Goal: Transaction & Acquisition: Purchase product/service

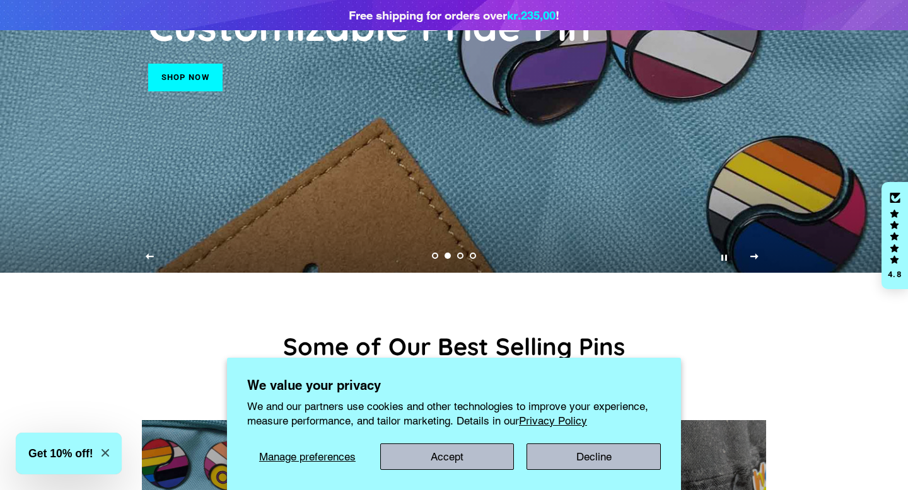
scroll to position [848, 0]
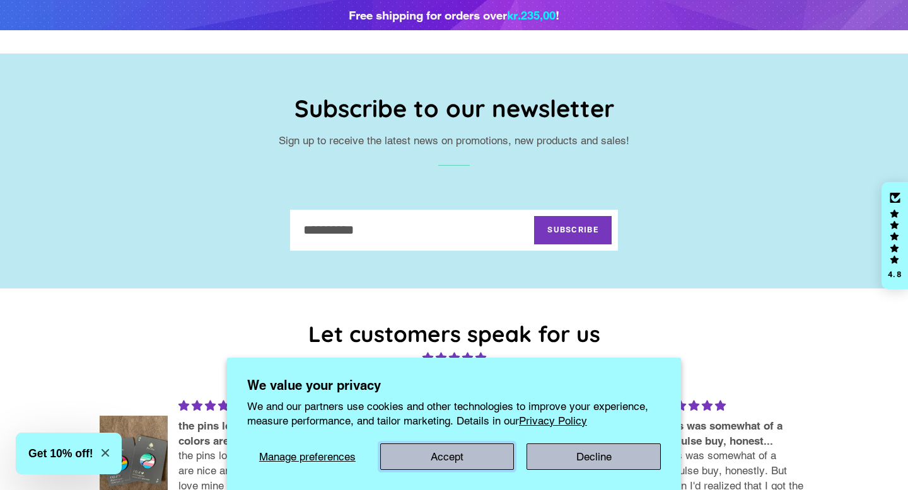
click at [449, 460] on button "Accept" at bounding box center [447, 457] width 134 height 26
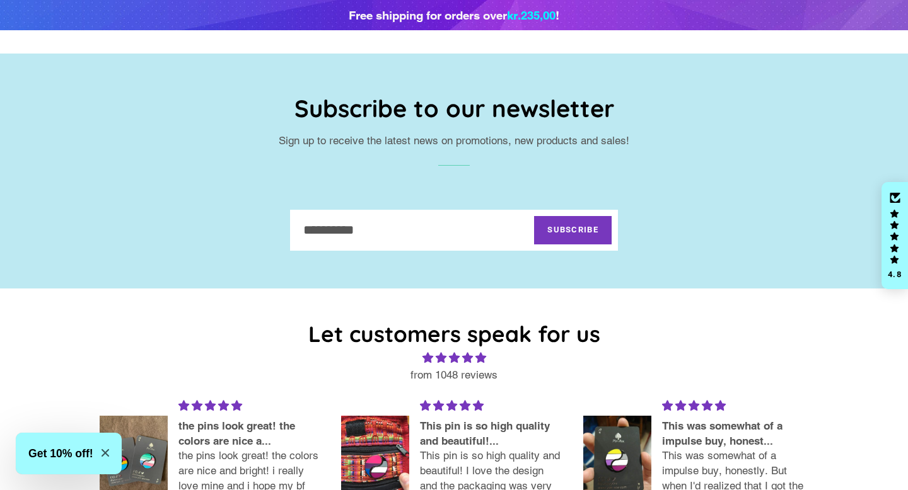
scroll to position [1412, 0]
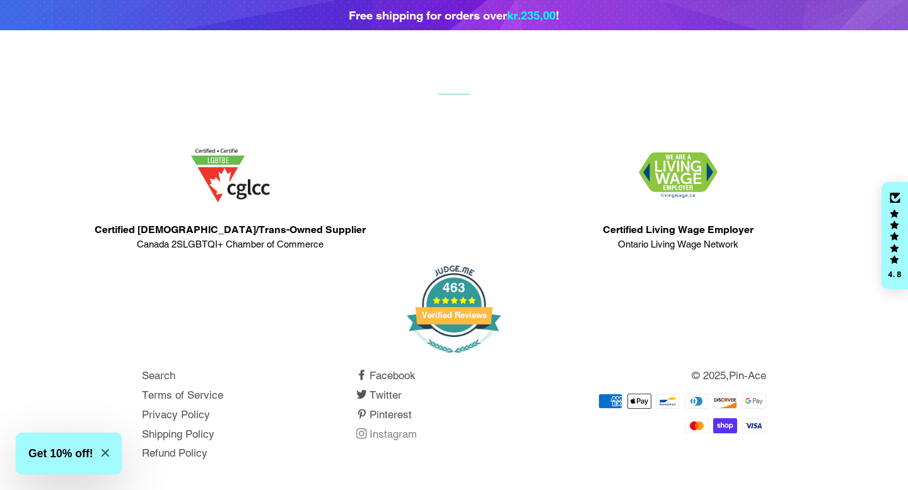
click at [388, 432] on link "Instagram" at bounding box center [386, 434] width 61 height 13
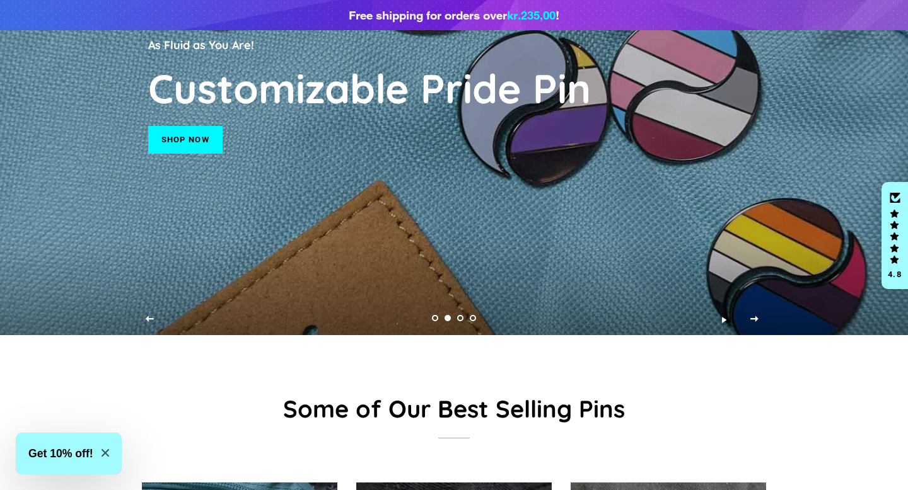
scroll to position [0, 0]
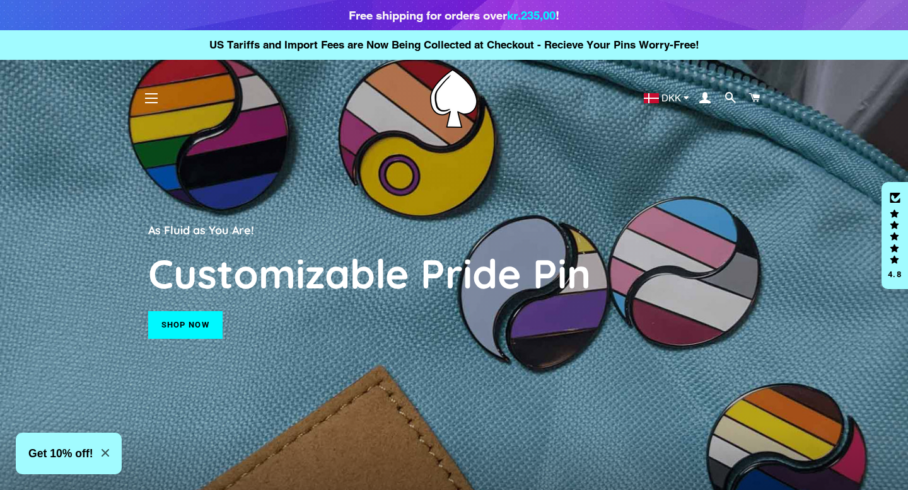
click at [189, 331] on link "Shop now" at bounding box center [185, 325] width 74 height 28
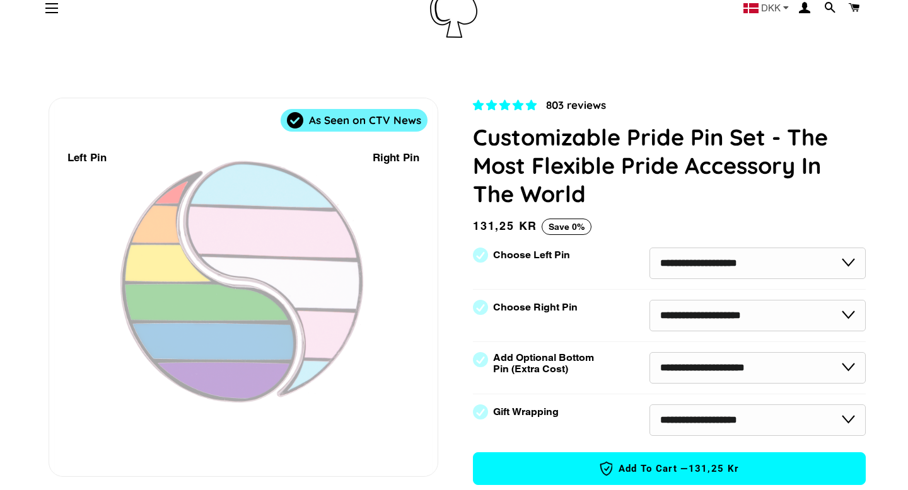
select select "**********"
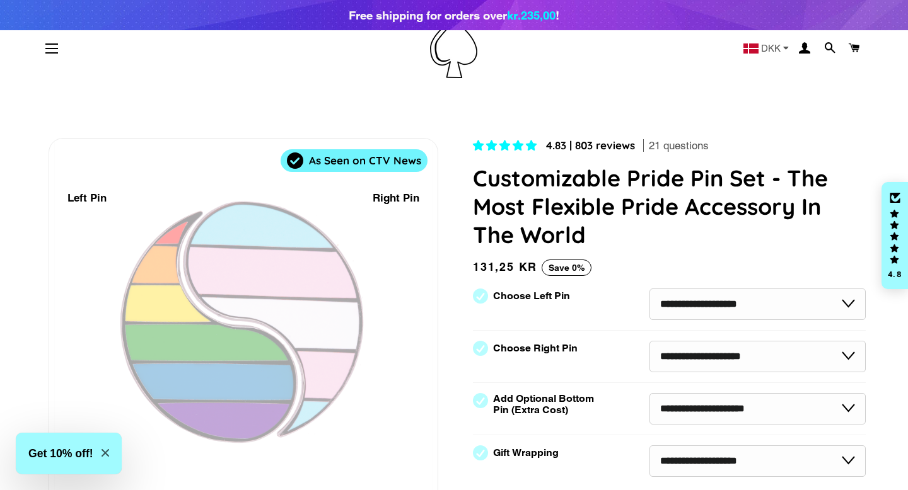
scroll to position [57, 0]
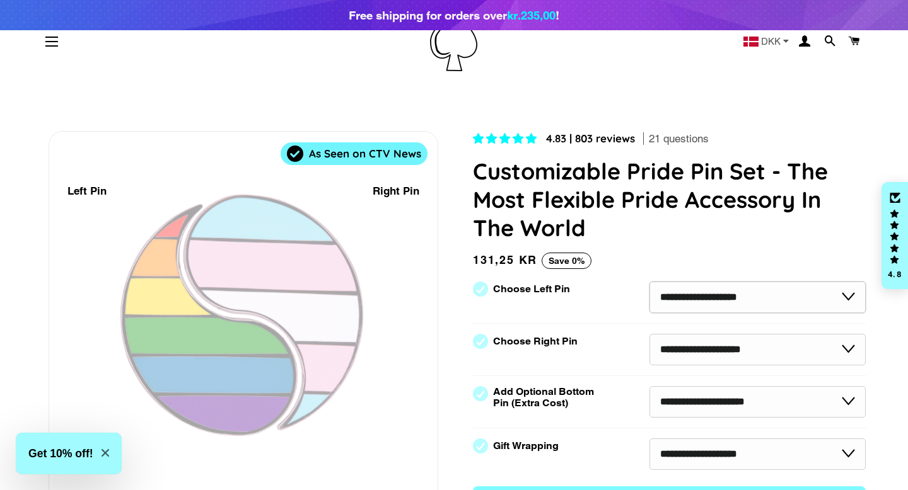
click at [702, 305] on select "**********" at bounding box center [757, 298] width 216 height 32
select select "*********"
click at [649, 282] on select "**********" at bounding box center [757, 298] width 216 height 32
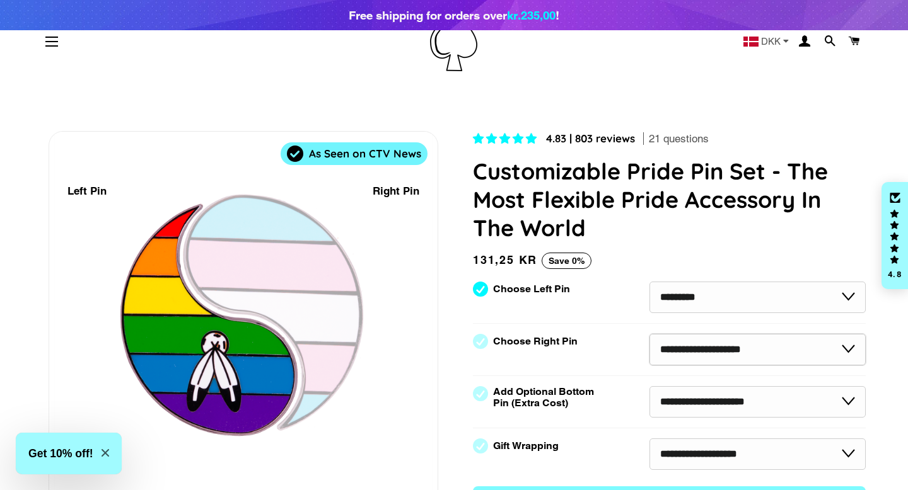
click at [690, 348] on select "**********" at bounding box center [757, 350] width 216 height 32
select select "**********"
click at [649, 334] on select "**********" at bounding box center [757, 350] width 216 height 32
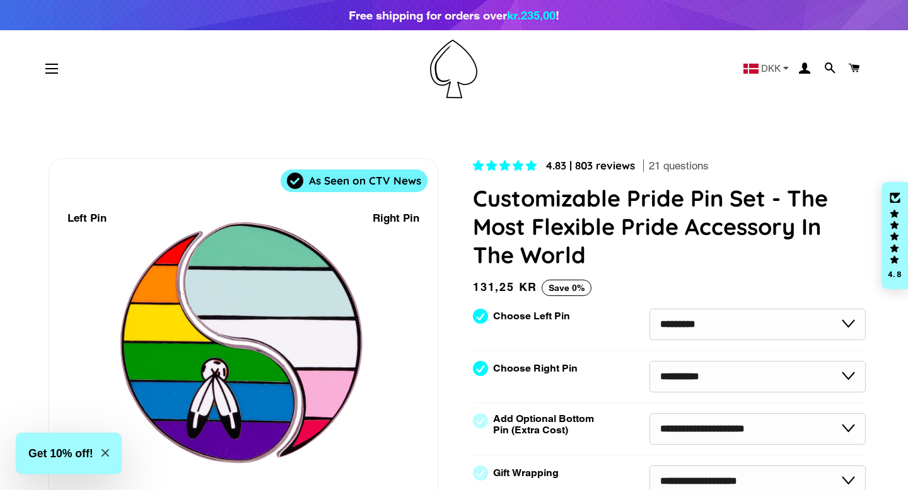
scroll to position [0, 0]
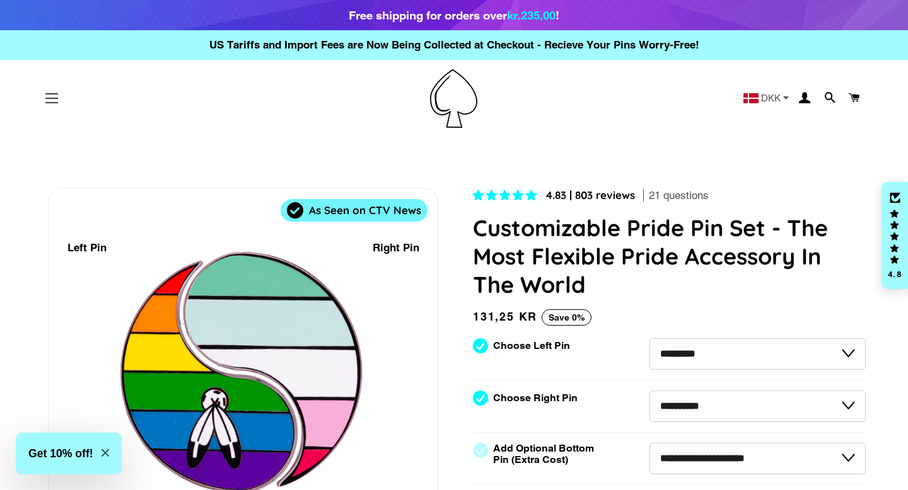
click at [50, 100] on button "Site navigation" at bounding box center [52, 99] width 32 height 32
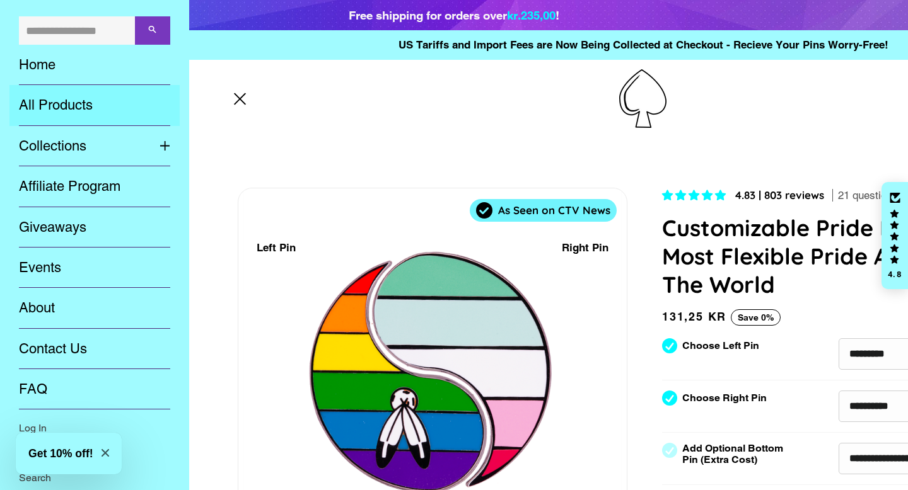
click at [80, 103] on link "All Products" at bounding box center [94, 105] width 170 height 40
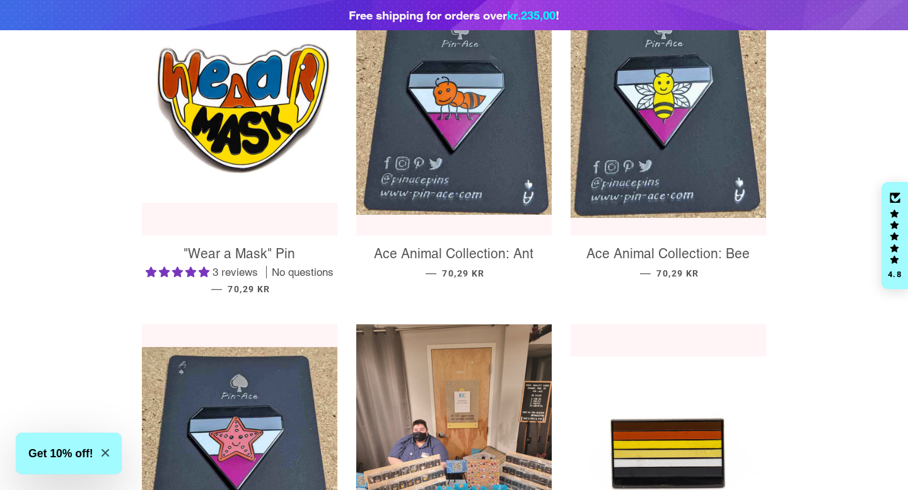
scroll to position [231, 0]
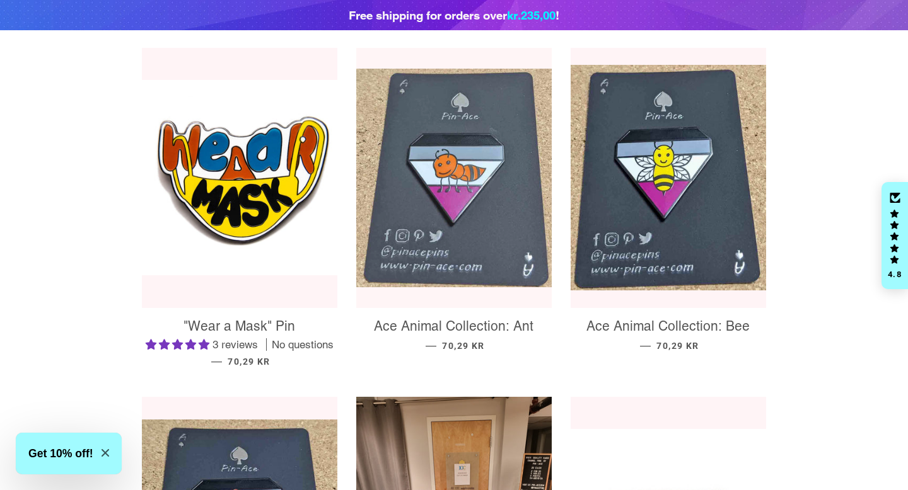
click at [407, 189] on img at bounding box center [453, 178] width 195 height 219
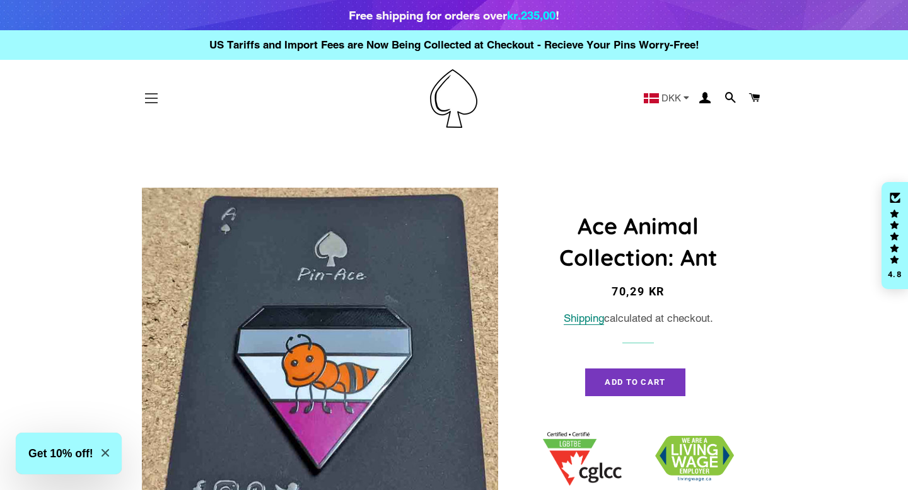
click at [151, 98] on span "button" at bounding box center [151, 98] width 13 height 1
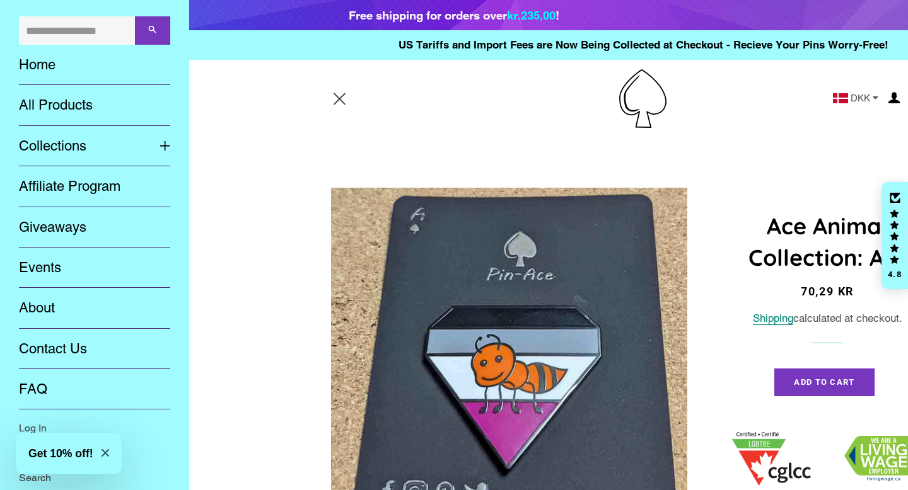
click at [338, 99] on span "button" at bounding box center [339, 99] width 12 height 12
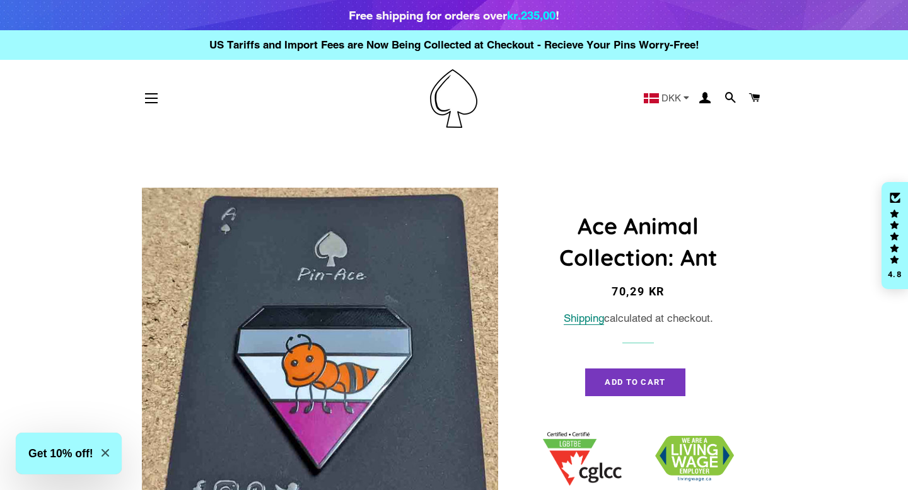
click at [449, 106] on img at bounding box center [453, 98] width 47 height 59
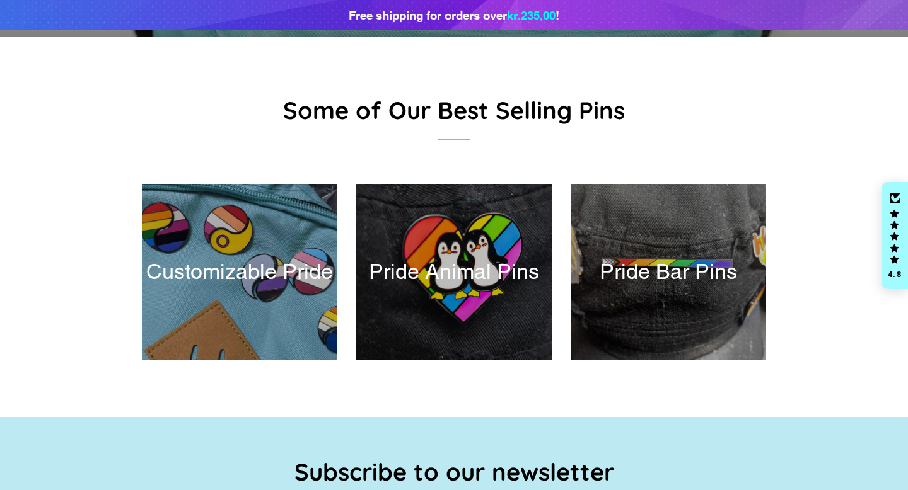
scroll to position [483, 0]
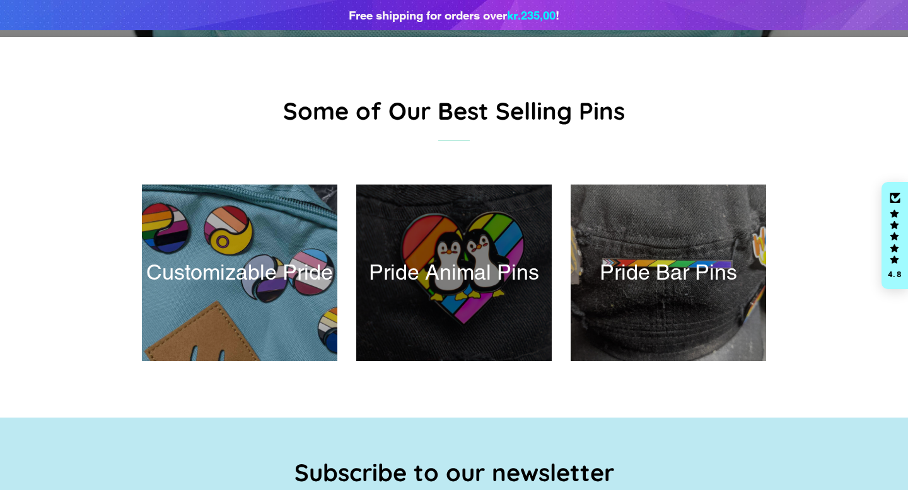
click at [461, 282] on div at bounding box center [453, 273] width 201 height 182
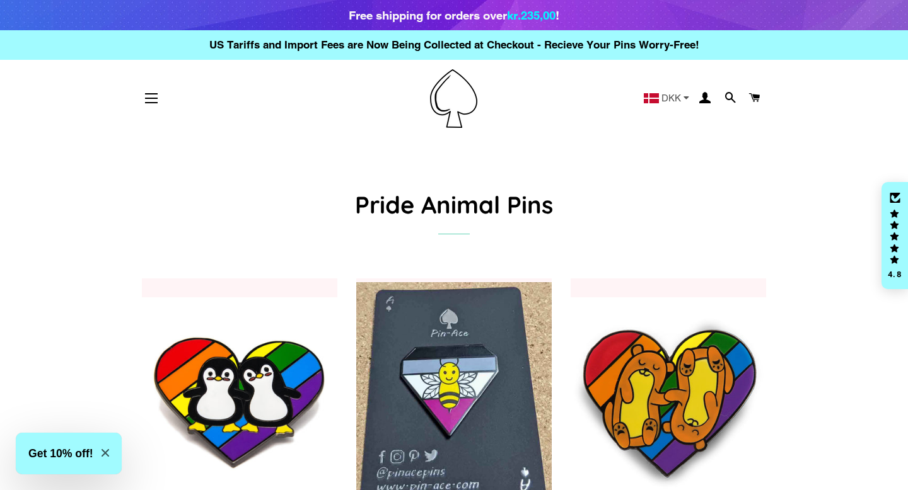
click at [455, 101] on img at bounding box center [453, 98] width 47 height 59
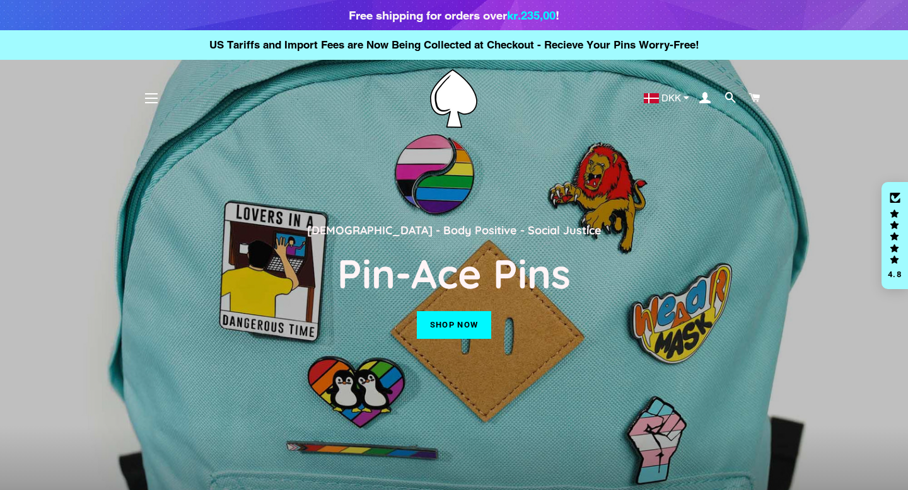
click at [440, 330] on link "Shop now" at bounding box center [454, 325] width 74 height 28
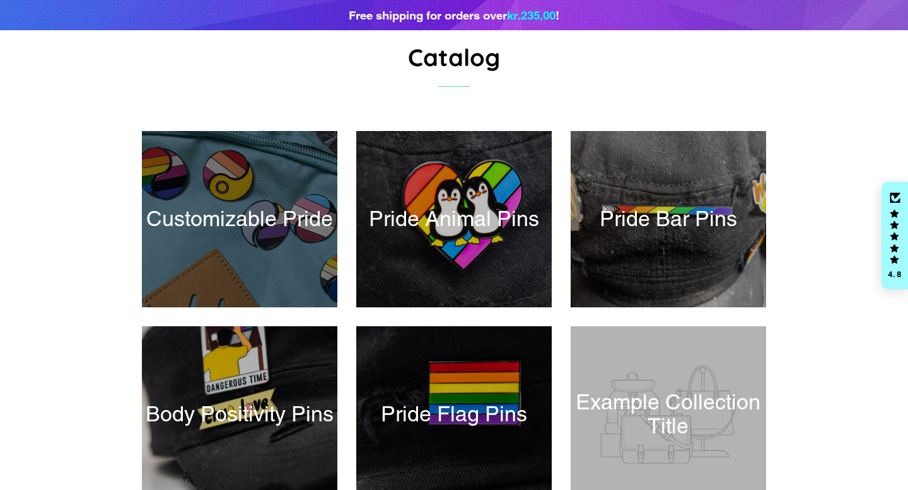
scroll to position [166, 0]
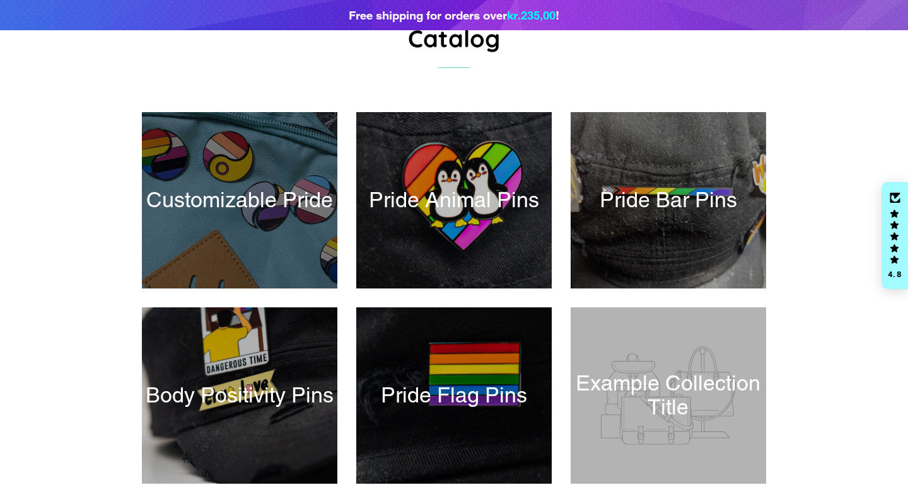
click at [262, 202] on div at bounding box center [239, 201] width 201 height 182
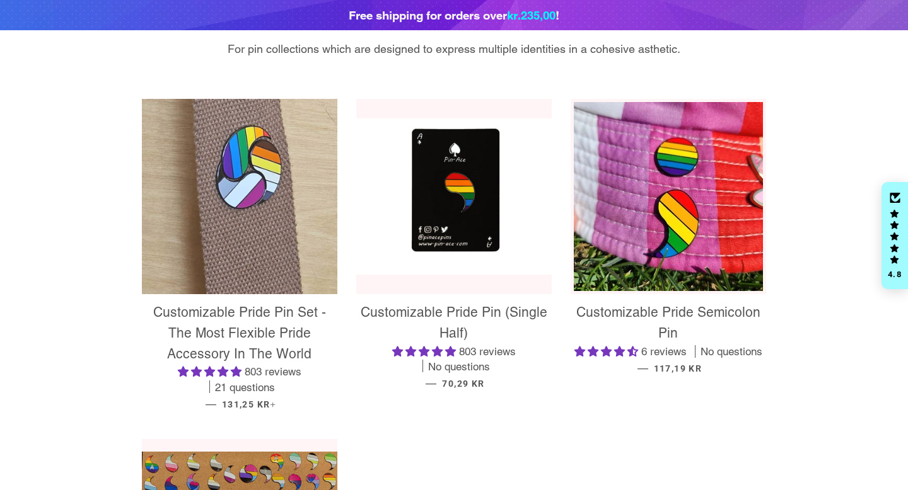
scroll to position [217, 0]
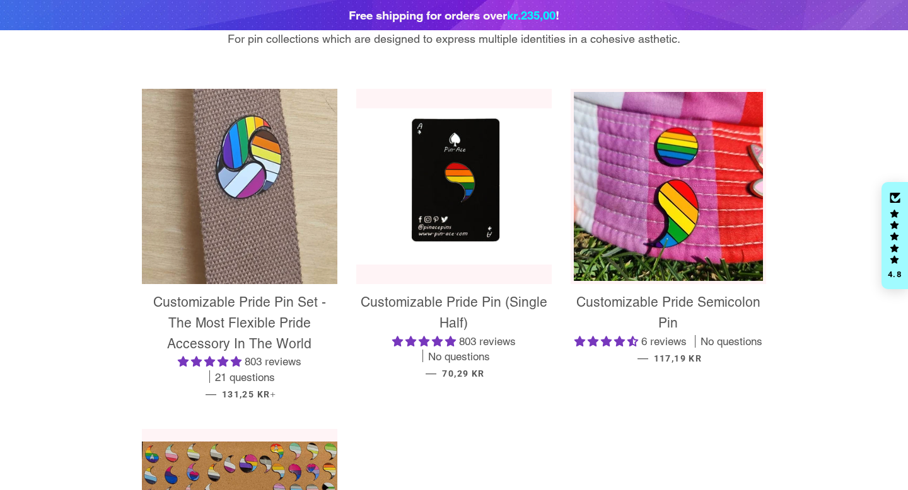
click at [264, 202] on img at bounding box center [239, 186] width 195 height 195
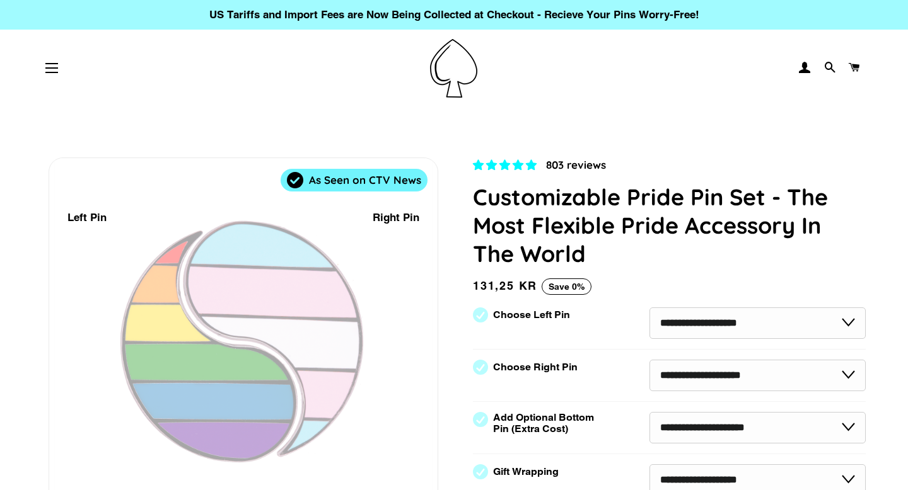
select select "**********"
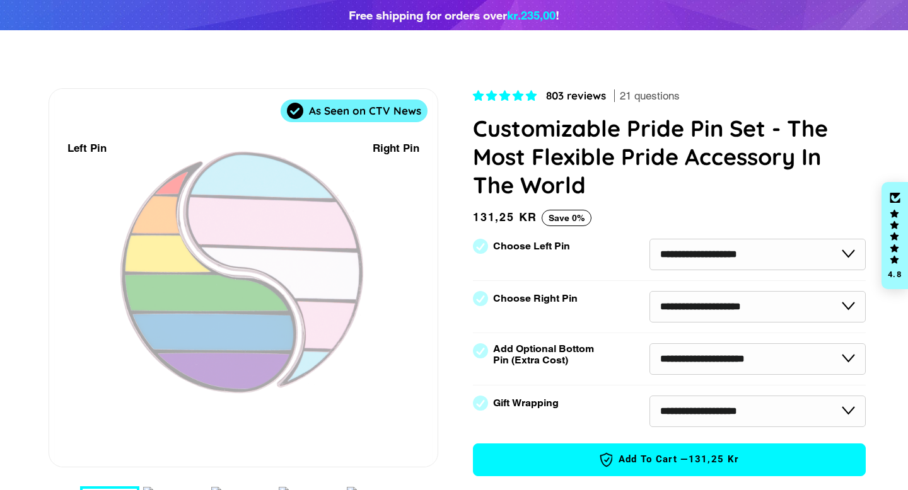
scroll to position [134, 0]
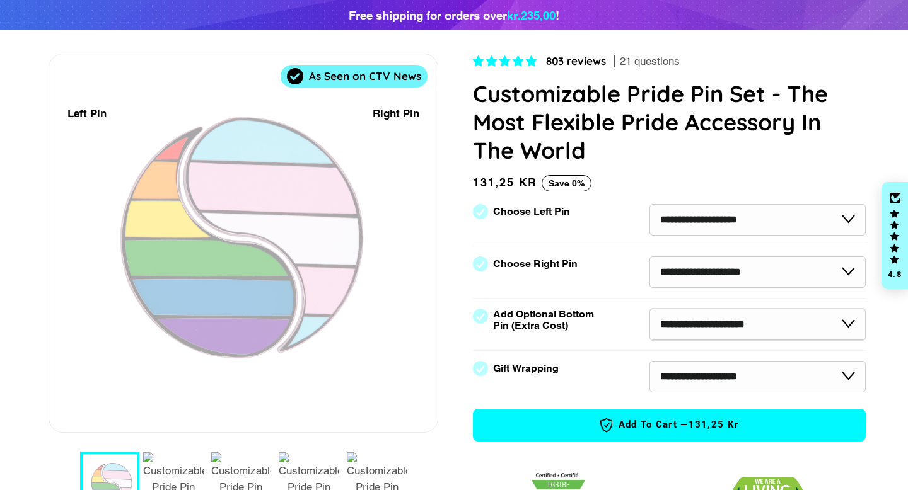
click at [737, 328] on select "**********" at bounding box center [757, 325] width 216 height 32
click at [708, 275] on select "**********" at bounding box center [757, 273] width 216 height 32
select select "*********"
click at [649, 257] on select "**********" at bounding box center [757, 273] width 216 height 32
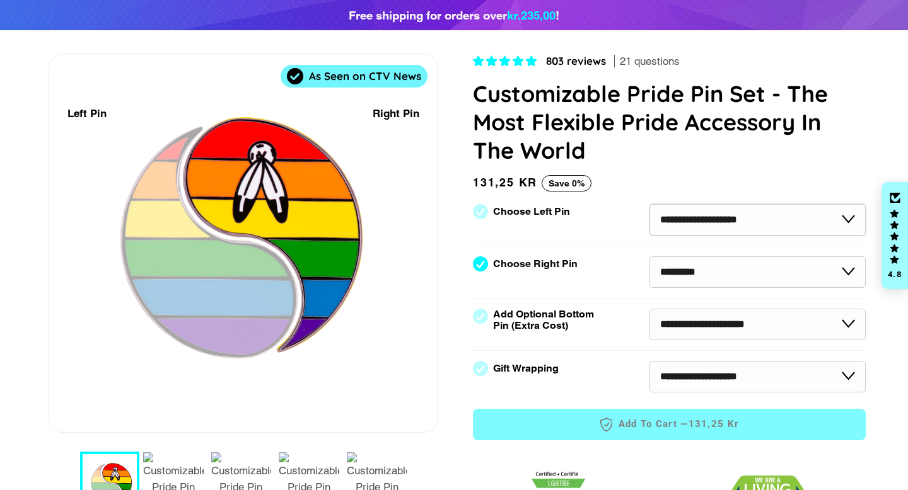
click at [685, 226] on select "**********" at bounding box center [757, 220] width 216 height 32
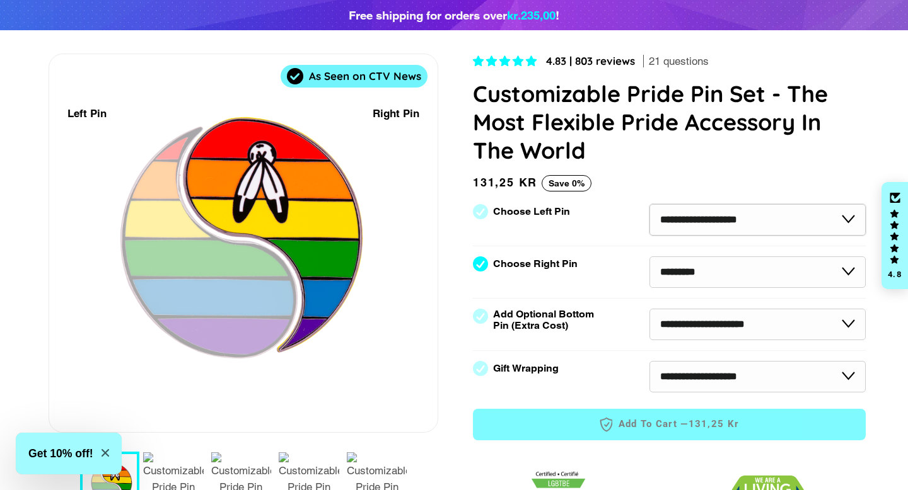
select select "**********"
click at [649, 204] on select "**********" at bounding box center [757, 220] width 216 height 32
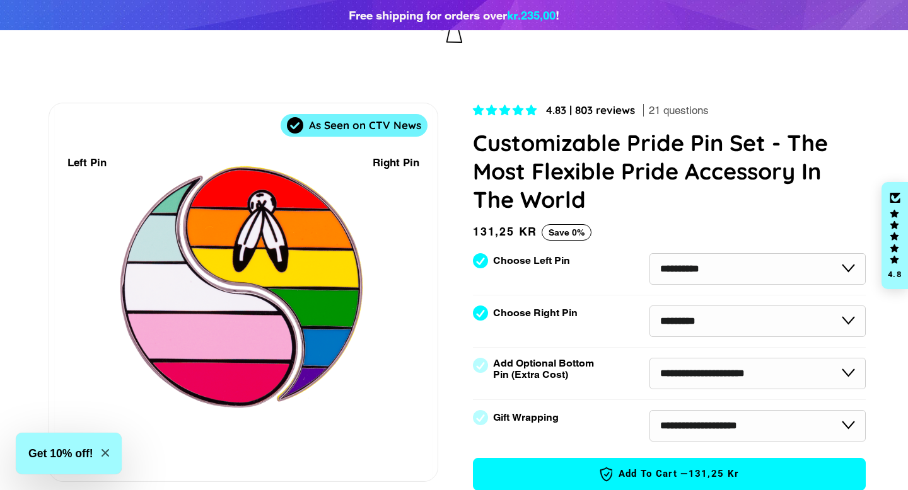
scroll to position [0, 0]
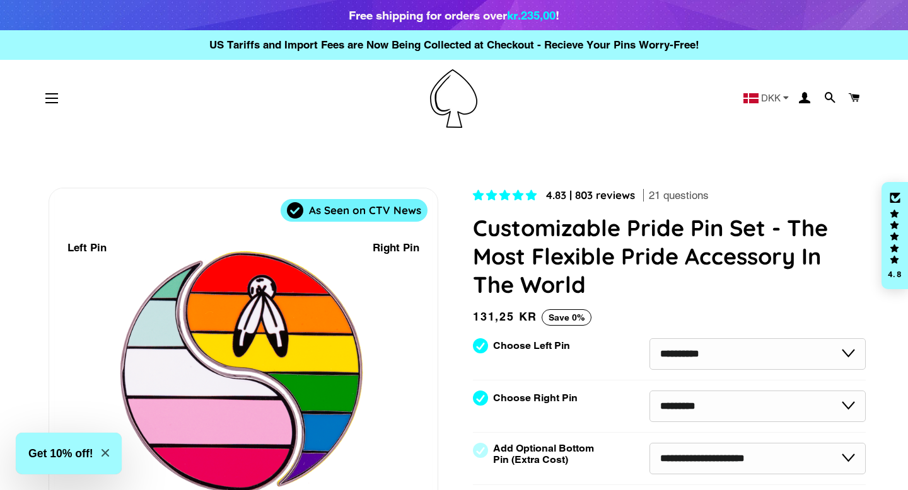
click at [451, 115] on img at bounding box center [453, 98] width 47 height 59
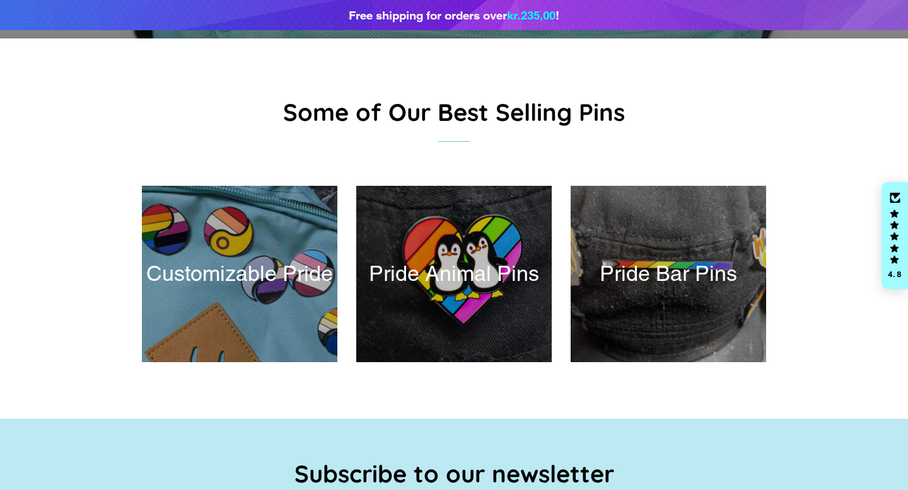
scroll to position [475, 0]
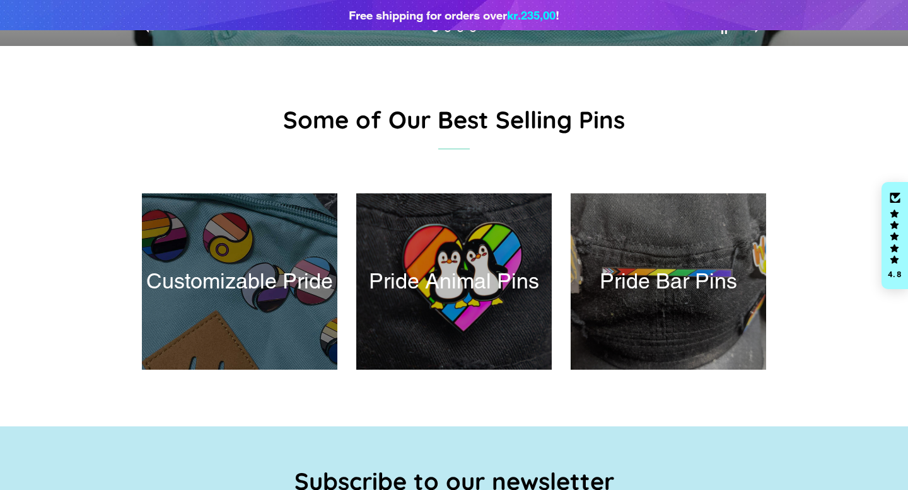
click at [289, 252] on div at bounding box center [239, 282] width 201 height 182
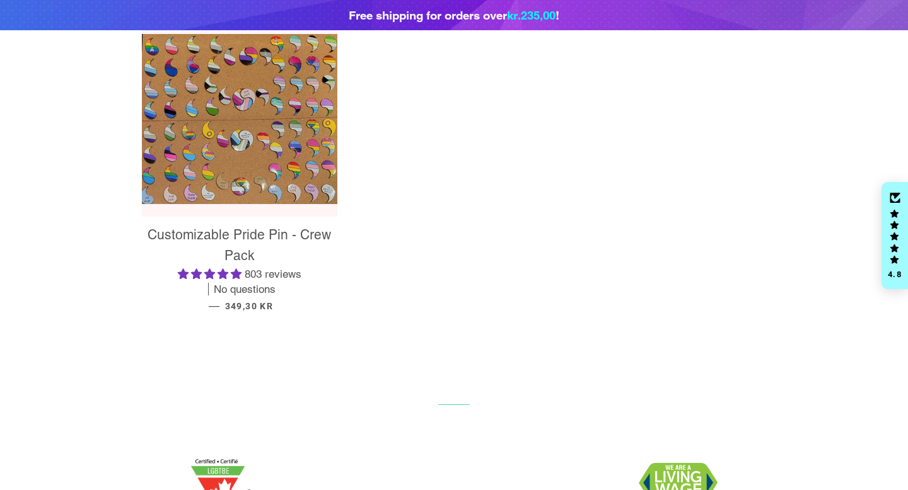
scroll to position [525, 0]
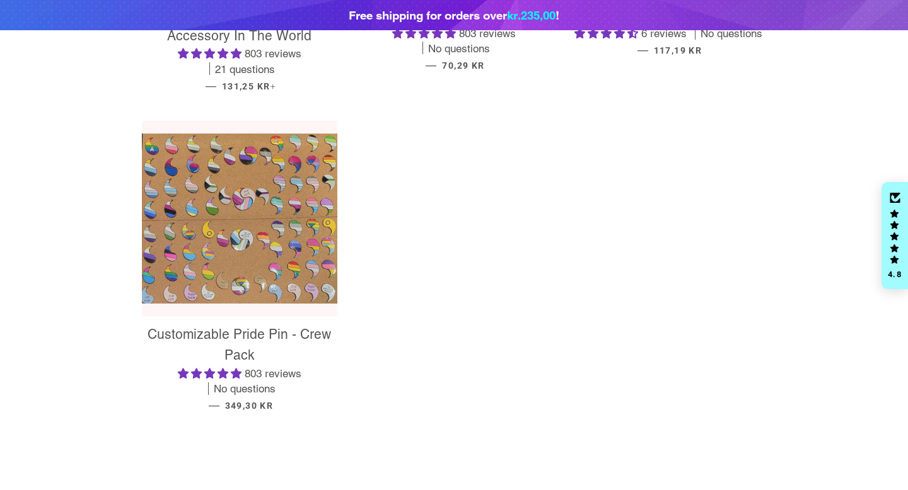
click at [246, 223] on img at bounding box center [239, 219] width 195 height 170
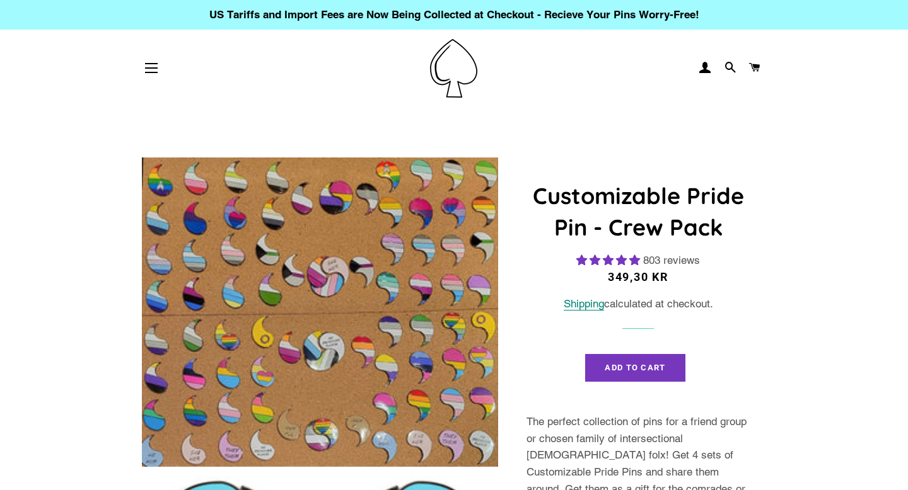
select select "**********"
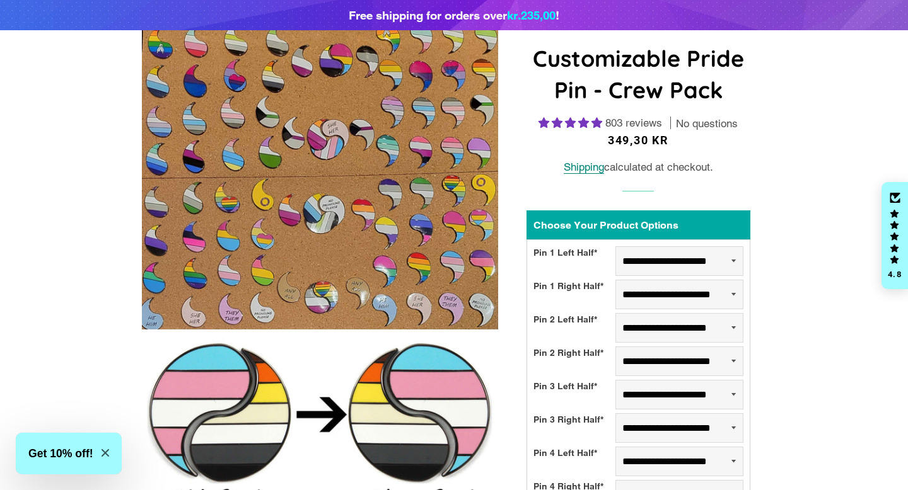
scroll to position [225, 0]
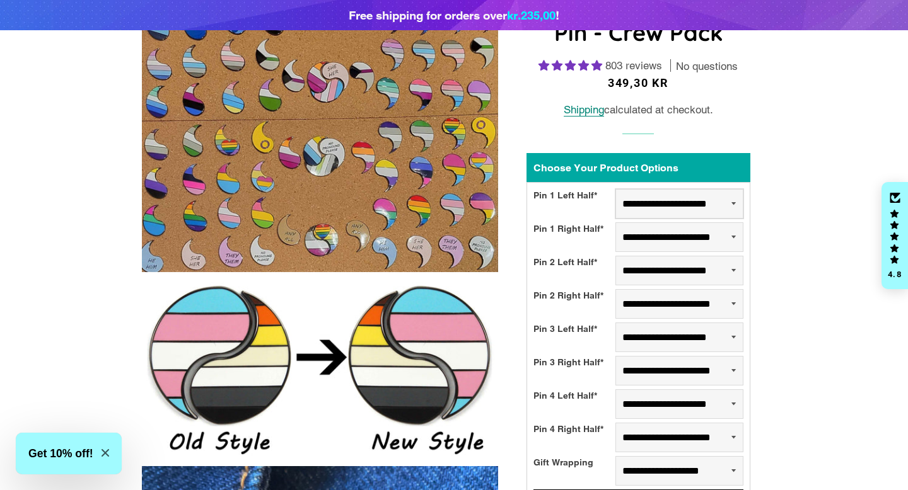
click at [657, 201] on select "**********" at bounding box center [679, 204] width 128 height 30
click at [615, 189] on select "**********" at bounding box center [679, 204] width 128 height 30
click at [643, 142] on div "**********" at bounding box center [638, 420] width 224 height 693
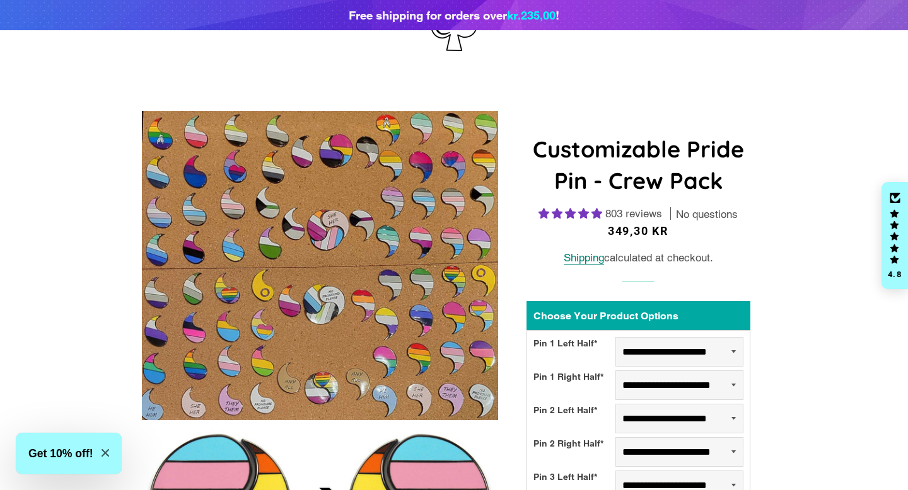
scroll to position [0, 0]
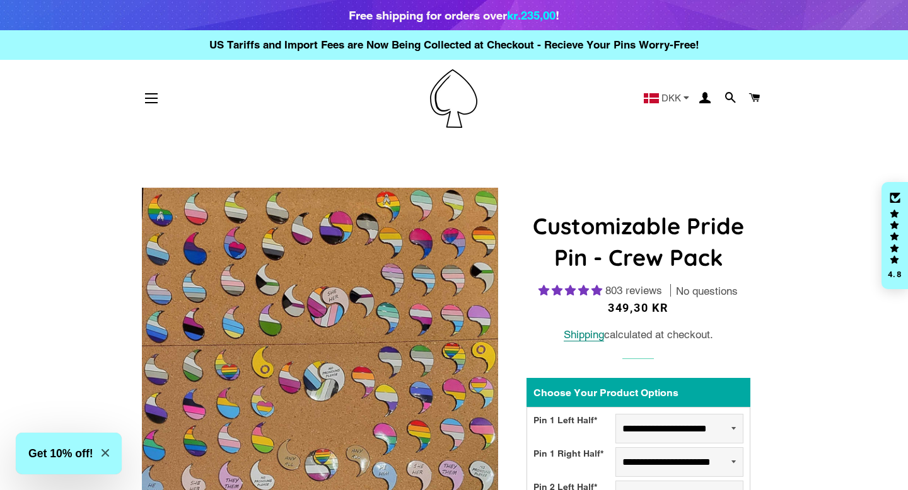
click at [438, 96] on img at bounding box center [453, 98] width 47 height 59
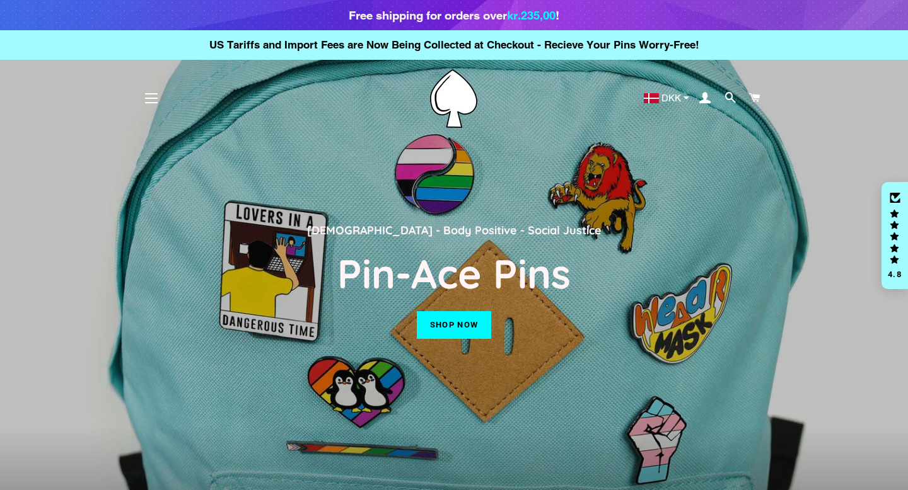
click at [457, 319] on link "Shop now" at bounding box center [454, 325] width 74 height 28
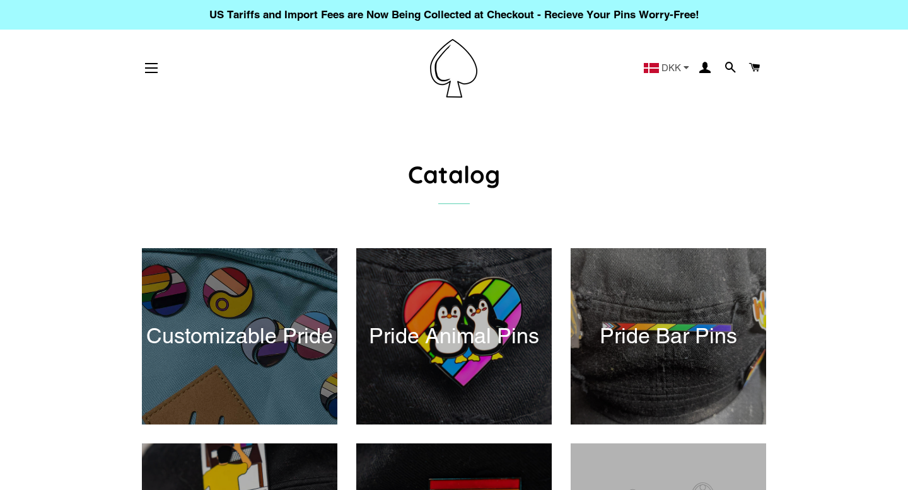
click at [258, 291] on div at bounding box center [239, 337] width 201 height 182
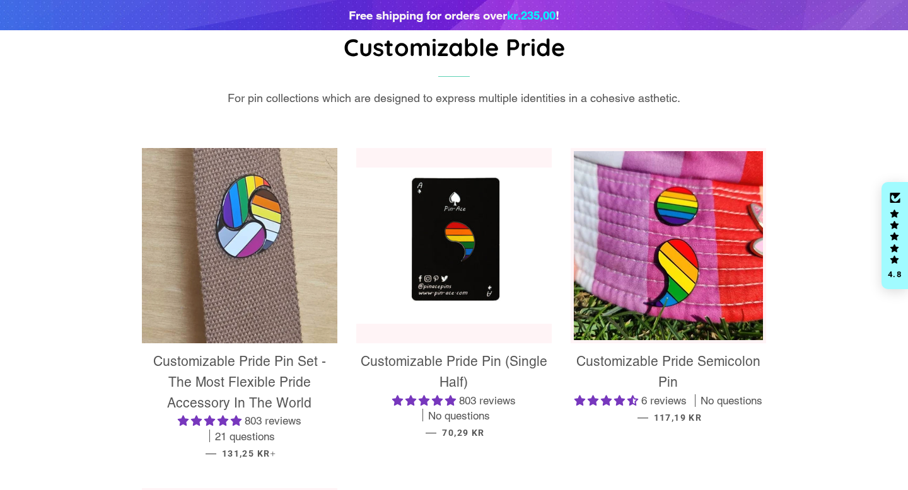
scroll to position [157, 0]
click at [289, 281] on img at bounding box center [239, 246] width 195 height 195
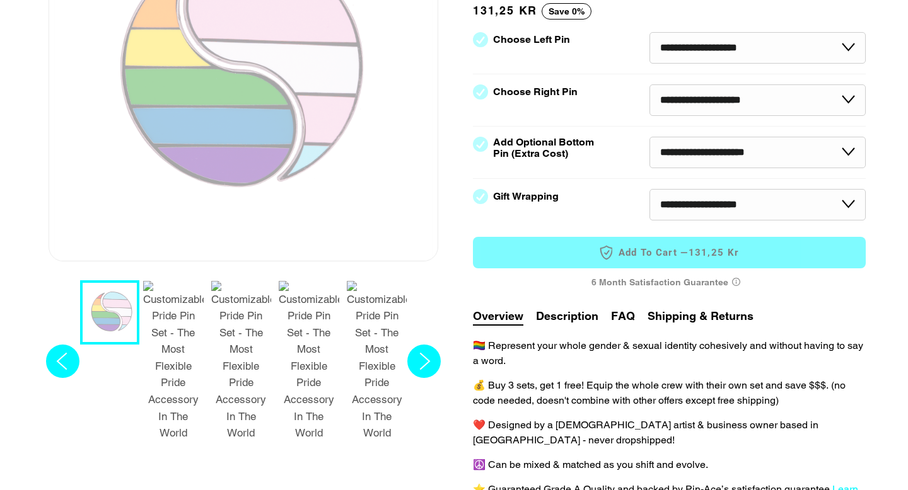
select select "**********"
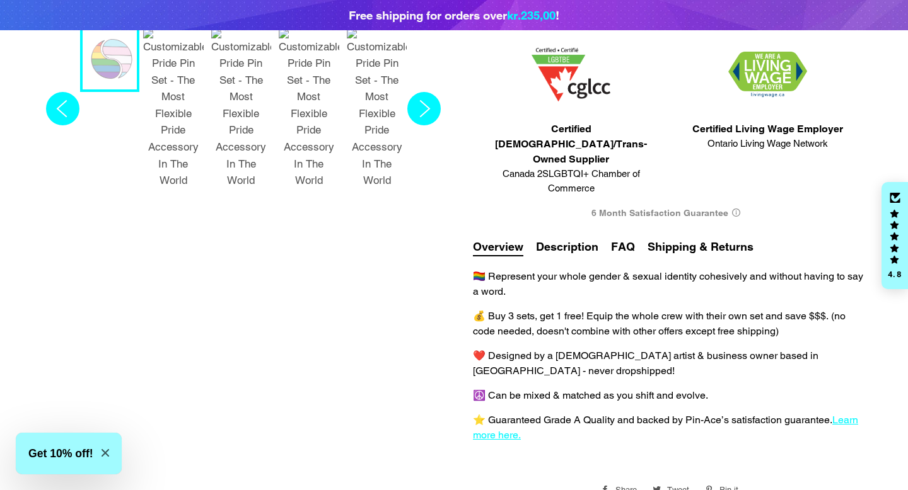
scroll to position [560, 0]
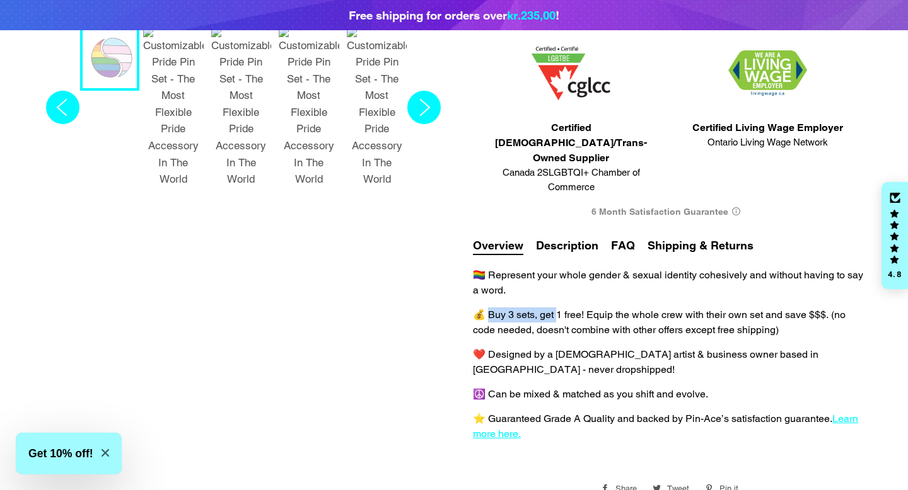
drag, startPoint x: 486, startPoint y: 286, endPoint x: 555, endPoint y: 286, distance: 68.7
click at [555, 308] on p "💰 Buy 3 sets, get 1 free! Equip the whole crew with their own set and save $$$.…" at bounding box center [669, 323] width 393 height 30
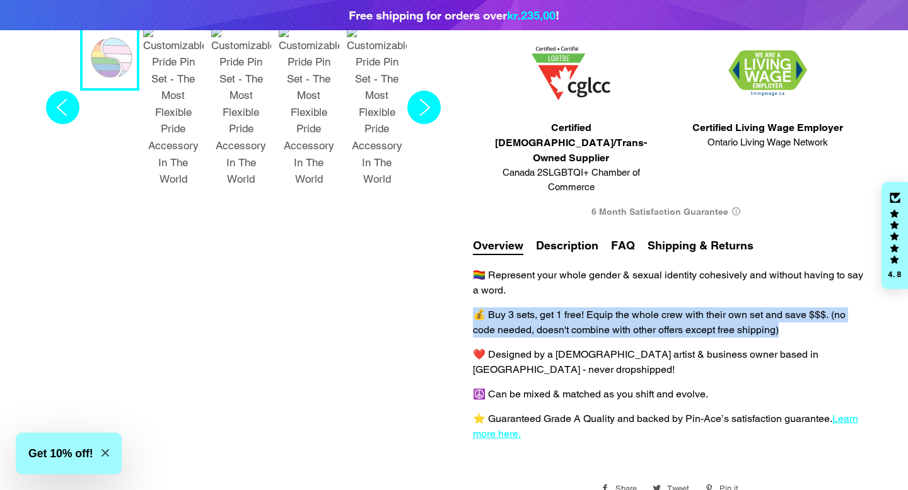
drag, startPoint x: 789, startPoint y: 306, endPoint x: 466, endPoint y: 280, distance: 323.8
click at [466, 280] on div "4.83 | 803 reviews 21 questions Customizable Pride Pin Set - The Most Flexible …" at bounding box center [654, 65] width 421 height 874
click at [467, 280] on div "4.83 | 803 reviews 21 questions Customizable Pride Pin Set - The Most Flexible …" at bounding box center [654, 65] width 421 height 874
drag, startPoint x: 467, startPoint y: 280, endPoint x: 819, endPoint y: 305, distance: 352.6
click at [819, 305] on div "4.83 | 803 reviews 21 questions Customizable Pride Pin Set - The Most Flexible …" at bounding box center [654, 65] width 421 height 874
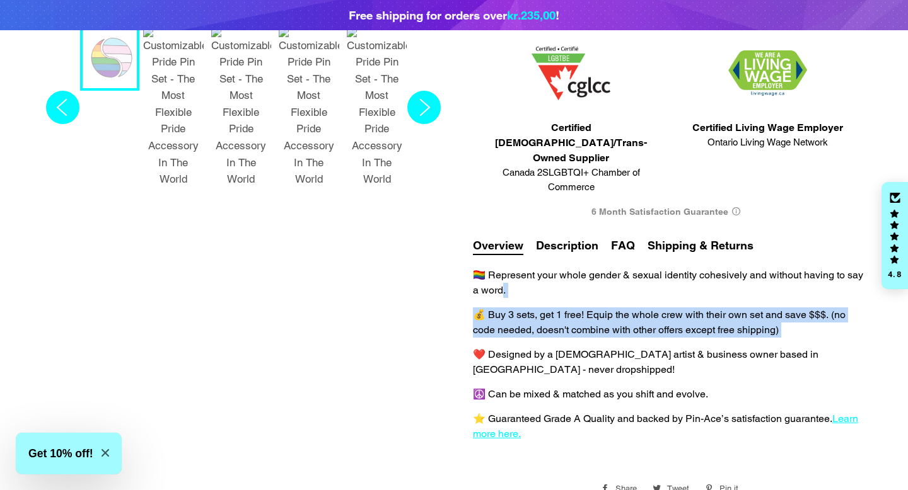
click at [819, 308] on p "💰 Buy 3 sets, get 1 free! Equip the whole crew with their own set and save $$$.…" at bounding box center [669, 323] width 393 height 30
drag, startPoint x: 819, startPoint y: 305, endPoint x: 462, endPoint y: 282, distance: 357.5
click at [462, 282] on div "4.83 | 803 reviews 21 questions Customizable Pride Pin Set - The Most Flexible …" at bounding box center [654, 65] width 421 height 874
drag, startPoint x: 462, startPoint y: 282, endPoint x: 785, endPoint y: 312, distance: 324.1
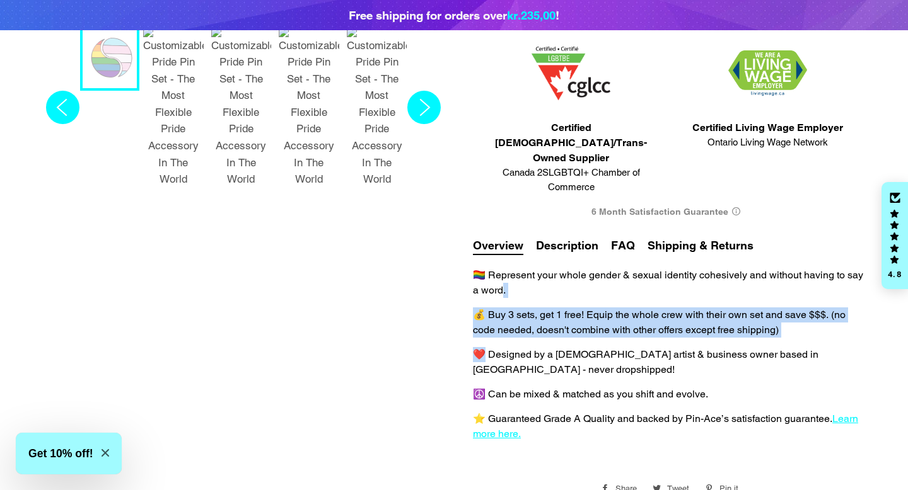
click at [785, 312] on div "4.83 | 803 reviews 21 questions Customizable Pride Pin Set - The Most Flexible …" at bounding box center [654, 65] width 421 height 874
click at [796, 308] on p "💰 Buy 3 sets, get 1 free! Equip the whole crew with their own set and save $$$.…" at bounding box center [669, 323] width 393 height 30
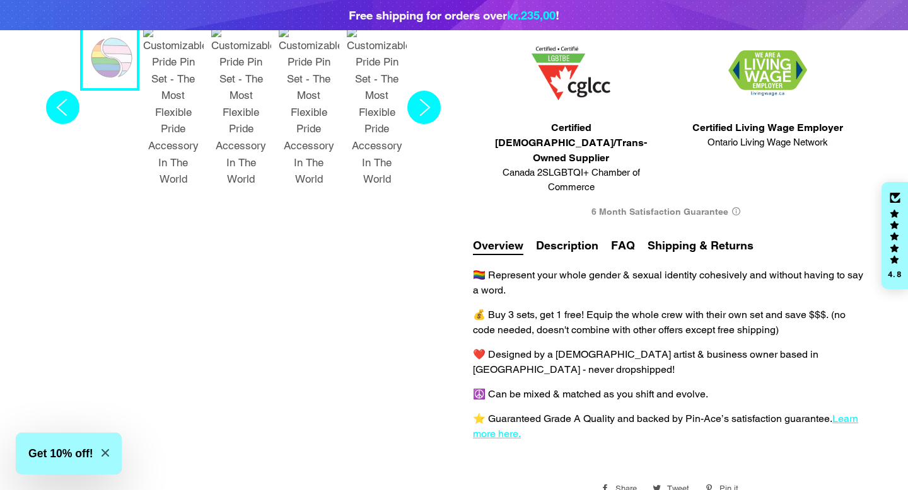
click at [796, 308] on p "💰 Buy 3 sets, get 1 free! Equip the whole crew with their own set and save $$$.…" at bounding box center [669, 323] width 393 height 30
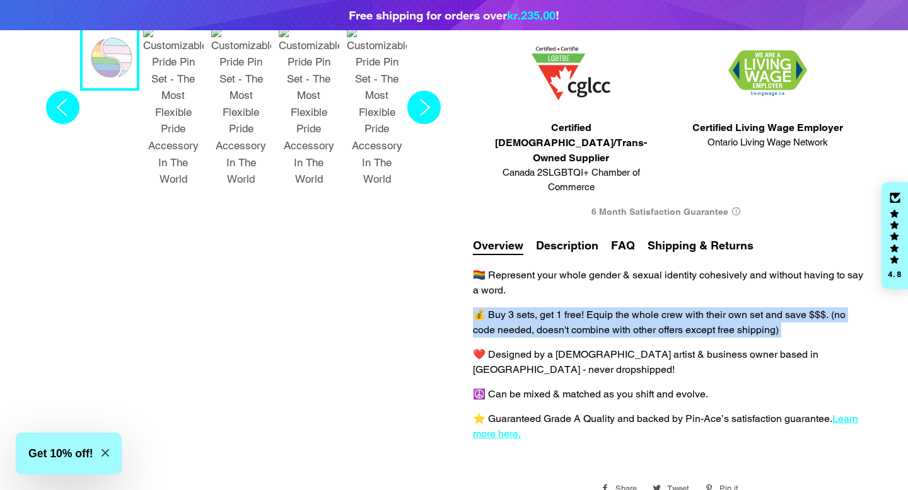
click at [796, 308] on p "💰 Buy 3 sets, get 1 free! Equip the whole crew with their own set and save $$$.…" at bounding box center [669, 323] width 393 height 30
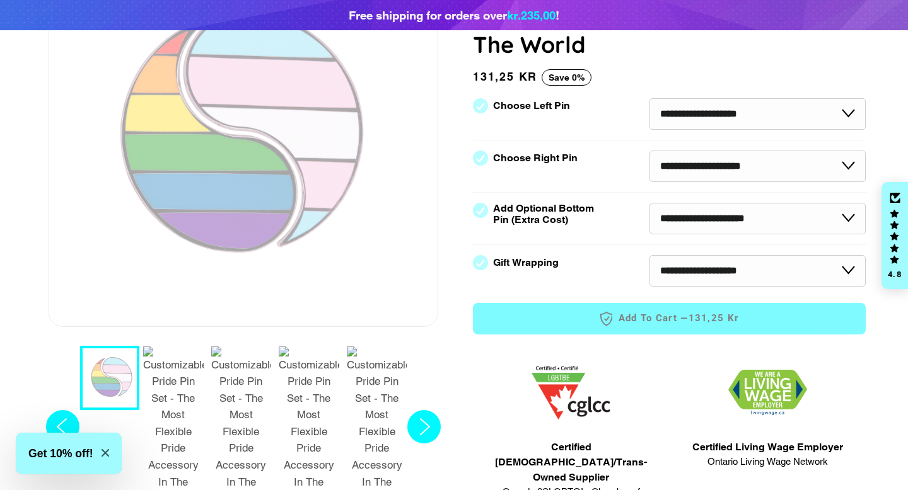
scroll to position [0, 0]
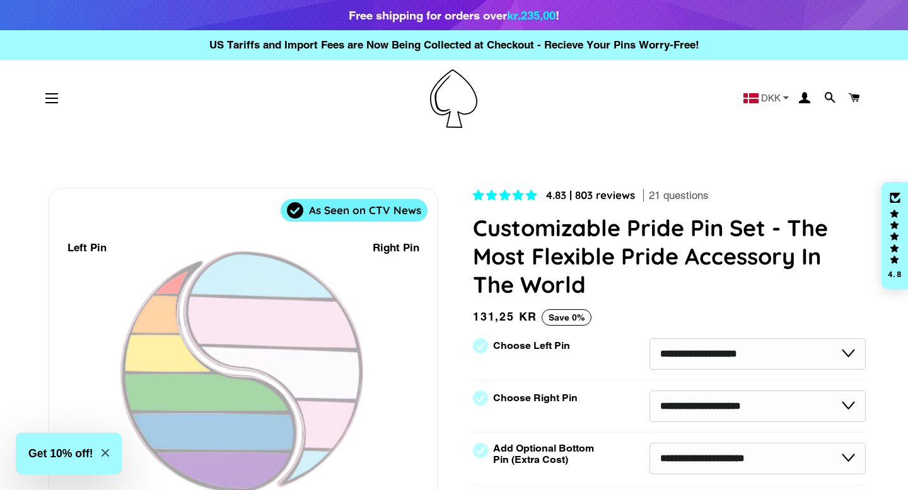
drag, startPoint x: 456, startPoint y: 195, endPoint x: 653, endPoint y: 197, distance: 197.3
click at [654, 218] on h1 "Customizable Pride Pin Set - The Most Flexible Pride Accessory In The World" at bounding box center [669, 256] width 393 height 85
drag, startPoint x: 541, startPoint y: 201, endPoint x: 700, endPoint y: 211, distance: 158.5
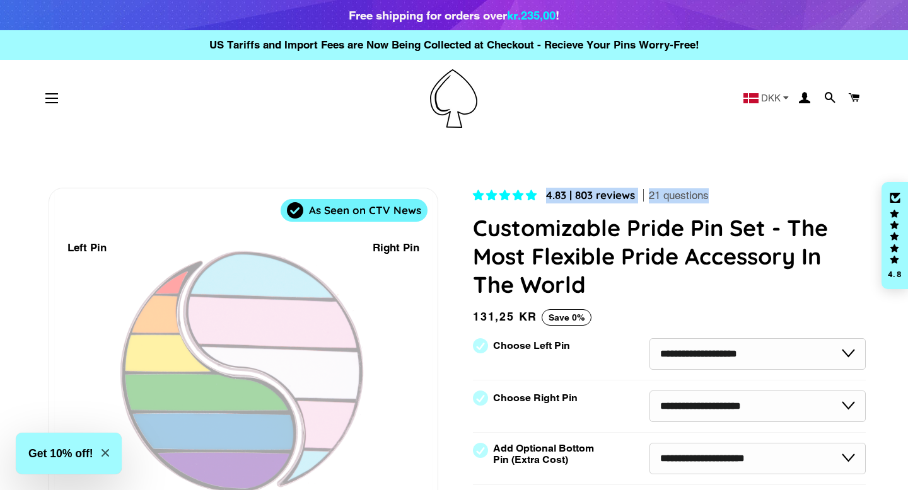
drag, startPoint x: 707, startPoint y: 211, endPoint x: 572, endPoint y: 186, distance: 137.2
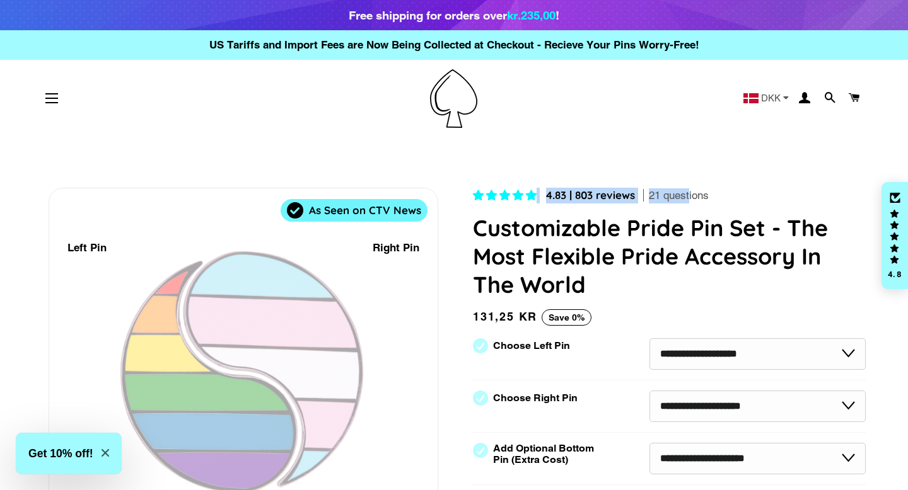
drag, startPoint x: 546, startPoint y: 171, endPoint x: 659, endPoint y: 193, distance: 115.5
drag, startPoint x: 715, startPoint y: 208, endPoint x: 548, endPoint y: 187, distance: 168.4
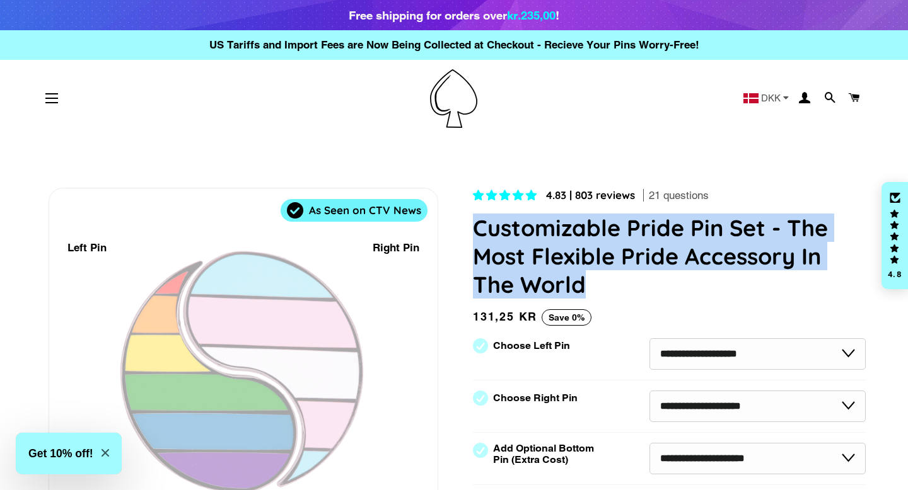
drag, startPoint x: 598, startPoint y: 289, endPoint x: 478, endPoint y: 231, distance: 133.9
click at [478, 230] on h1 "Customizable Pride Pin Set - The Most Flexible Pride Accessory In The World" at bounding box center [669, 256] width 393 height 85
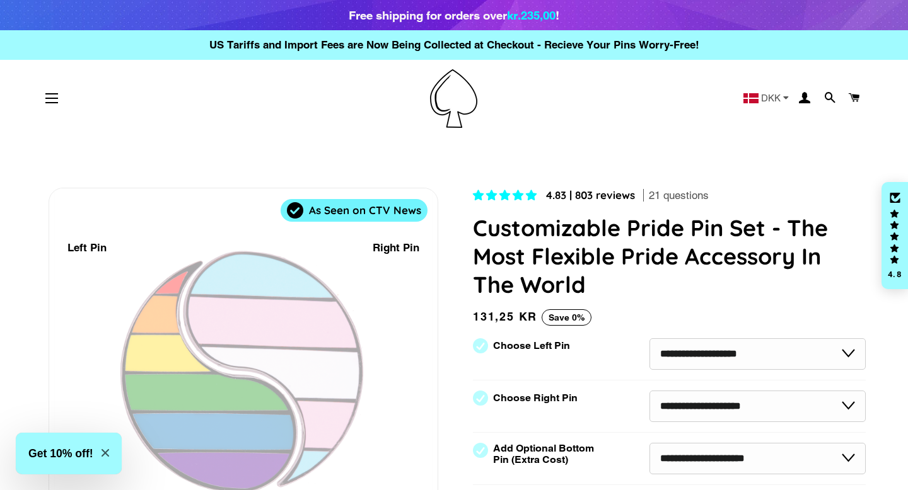
click at [592, 287] on h1 "Customizable Pride Pin Set - The Most Flexible Pride Accessory In The World" at bounding box center [669, 256] width 393 height 85
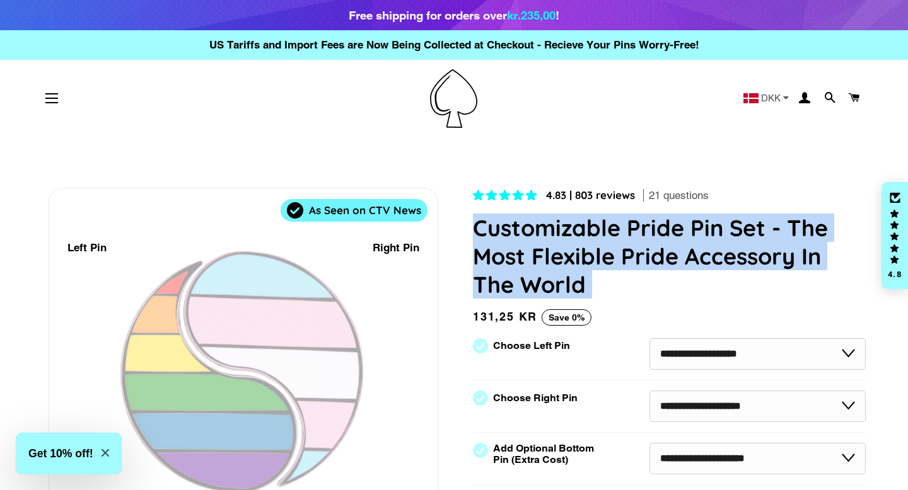
click at [592, 287] on h1 "Customizable Pride Pin Set - The Most Flexible Pride Accessory In The World" at bounding box center [669, 256] width 393 height 85
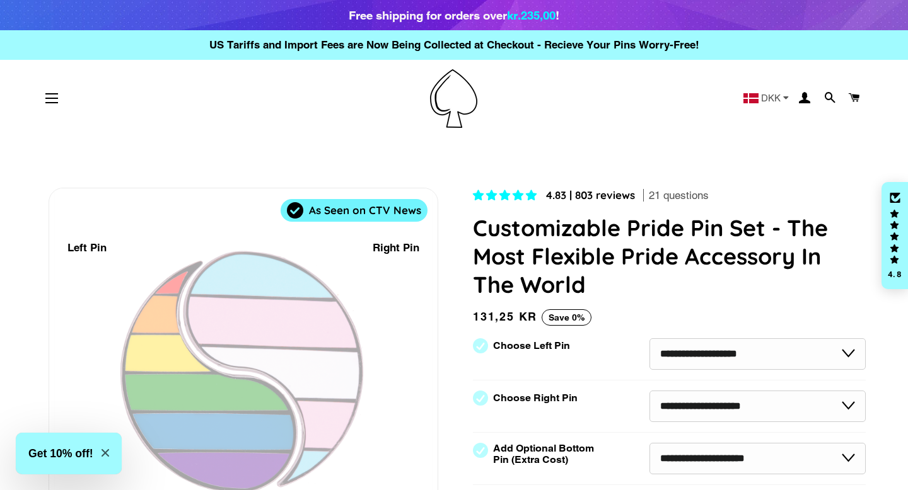
click at [592, 287] on h1 "Customizable Pride Pin Set - The Most Flexible Pride Accessory In The World" at bounding box center [669, 256] width 393 height 85
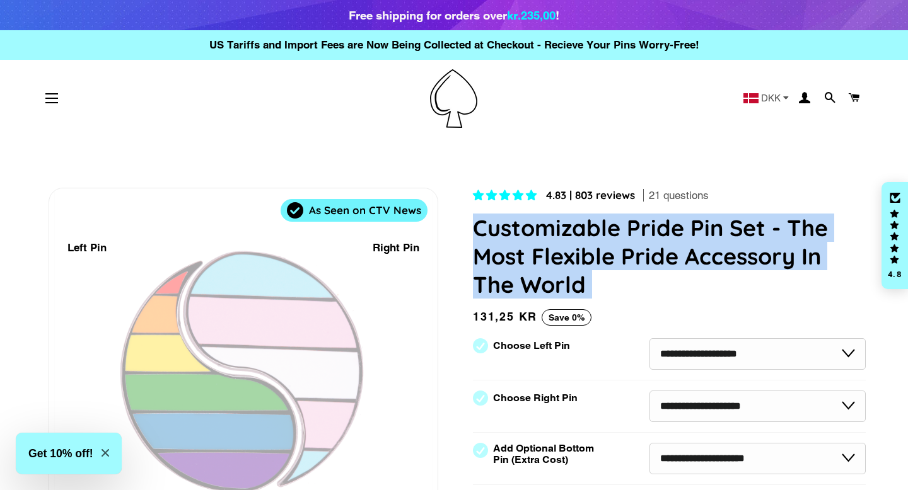
click at [592, 287] on h1 "Customizable Pride Pin Set - The Most Flexible Pride Accessory In The World" at bounding box center [669, 256] width 393 height 85
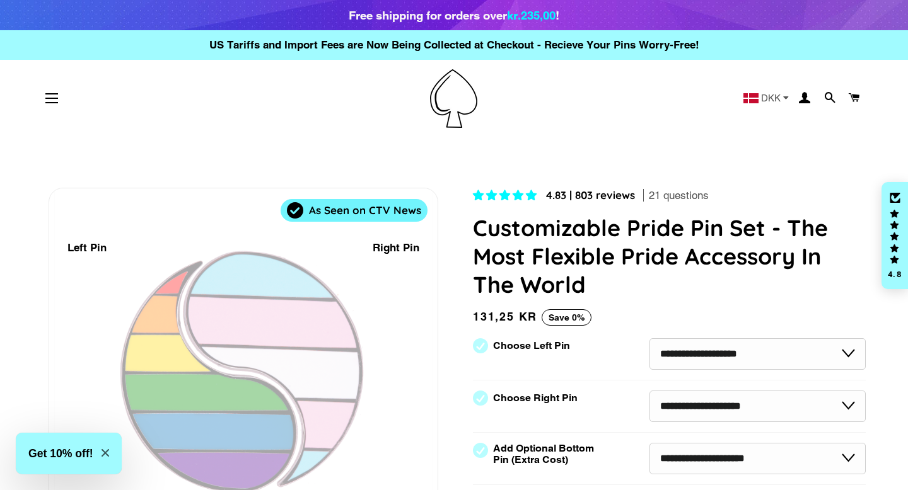
click at [592, 287] on h1 "Customizable Pride Pin Set - The Most Flexible Pride Accessory In The World" at bounding box center [669, 256] width 393 height 85
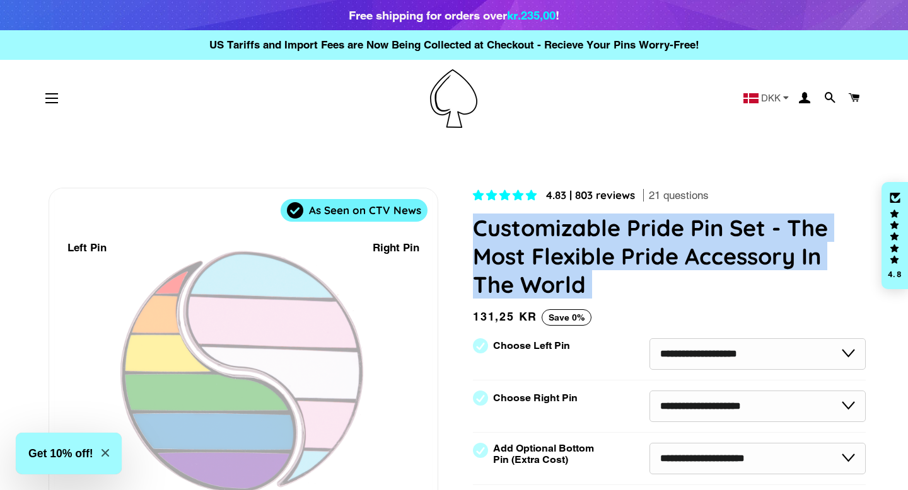
click at [592, 287] on h1 "Customizable Pride Pin Set - The Most Flexible Pride Accessory In The World" at bounding box center [669, 256] width 393 height 85
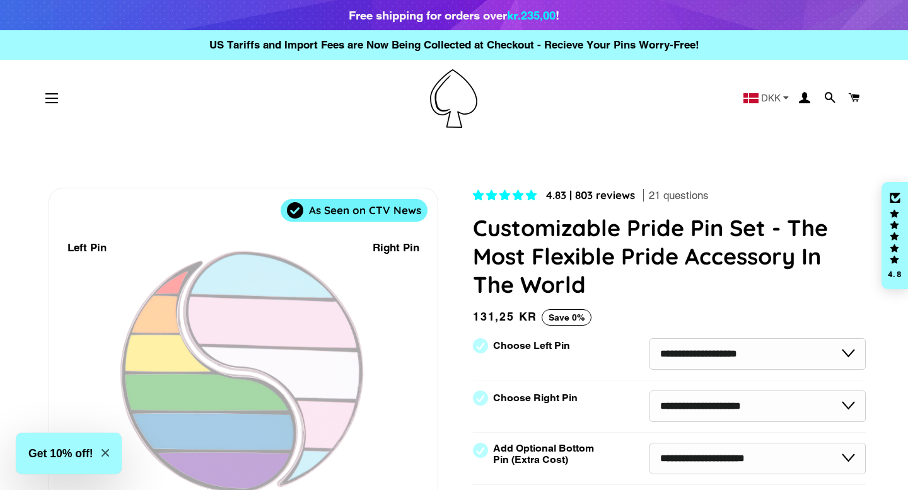
click at [592, 287] on h1 "Customizable Pride Pin Set - The Most Flexible Pride Accessory In The World" at bounding box center [669, 256] width 393 height 85
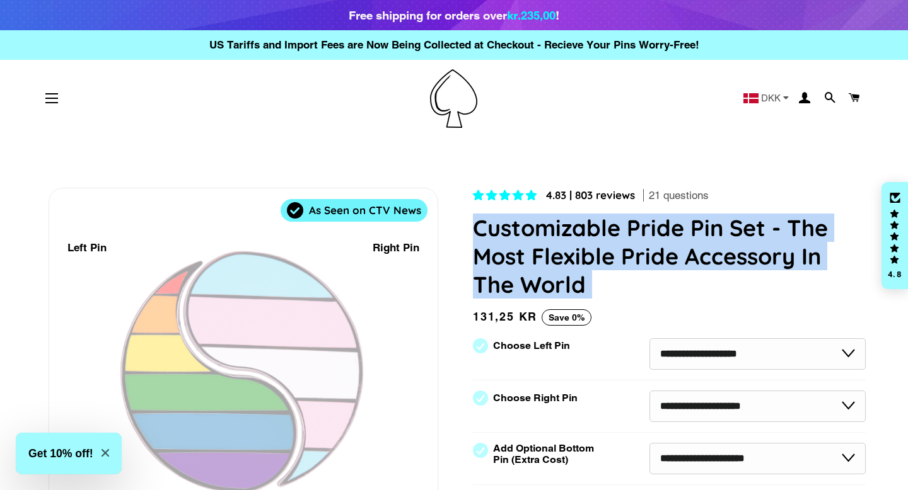
click at [592, 287] on h1 "Customizable Pride Pin Set - The Most Flexible Pride Accessory In The World" at bounding box center [669, 256] width 393 height 85
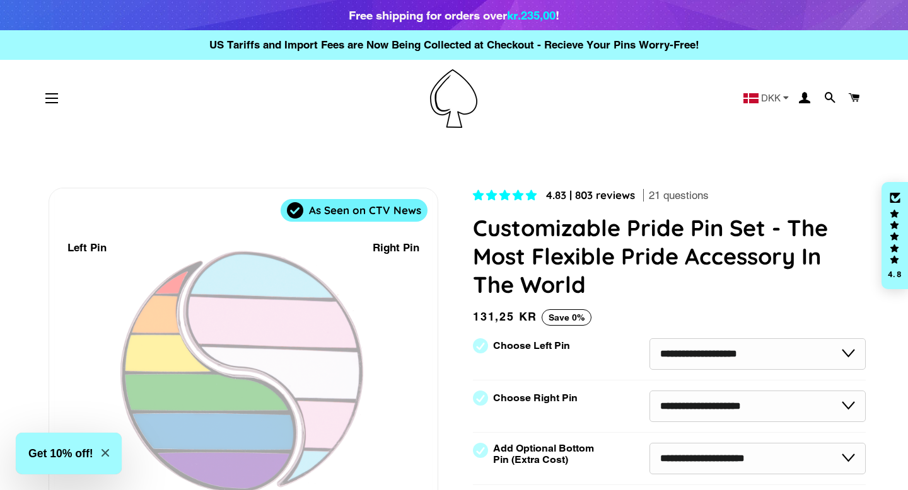
click at [592, 287] on h1 "Customizable Pride Pin Set - The Most Flexible Pride Accessory In The World" at bounding box center [669, 256] width 393 height 85
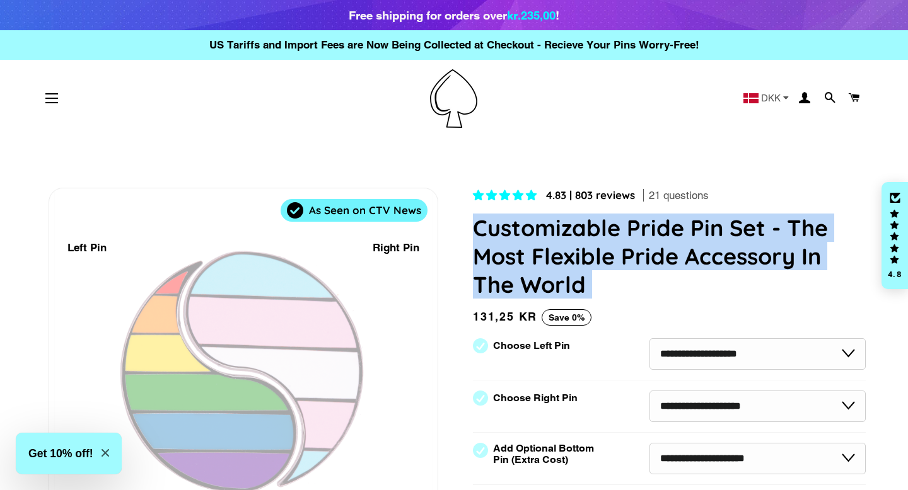
click at [592, 287] on h1 "Customizable Pride Pin Set - The Most Flexible Pride Accessory In The World" at bounding box center [669, 256] width 393 height 85
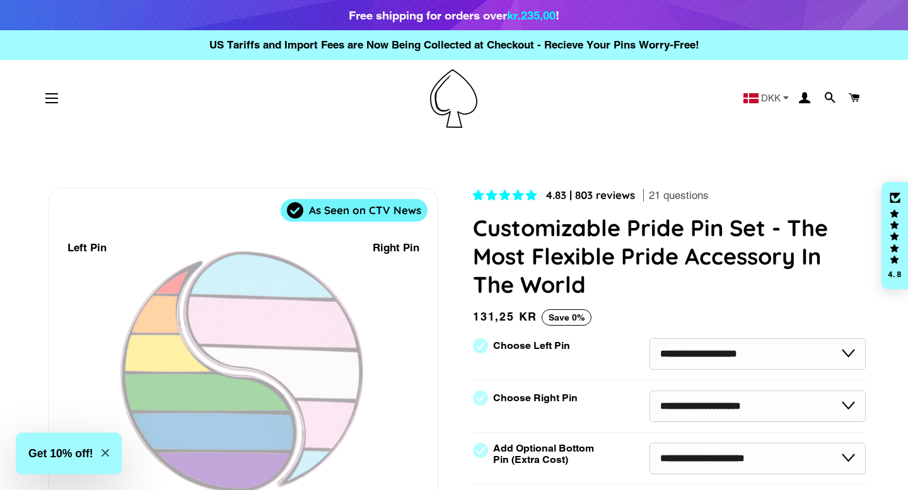
click at [591, 287] on h1 "Customizable Pride Pin Set - The Most Flexible Pride Accessory In The World" at bounding box center [669, 256] width 393 height 85
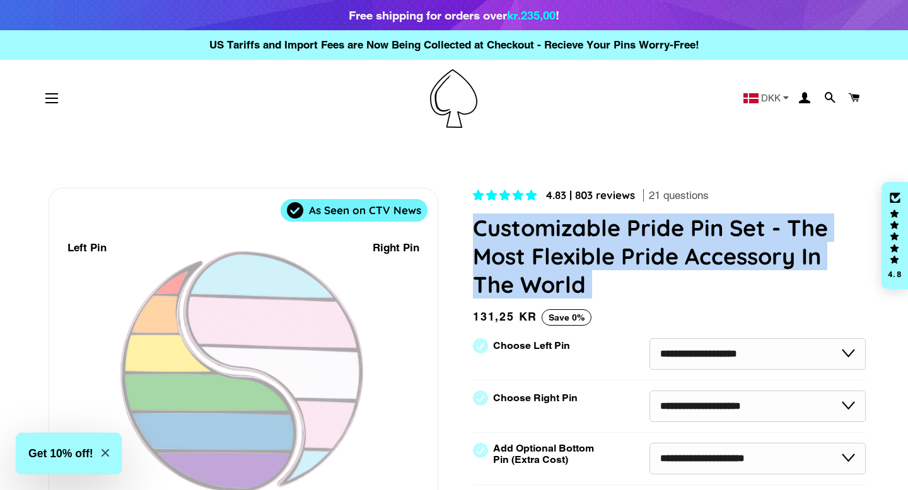
click at [591, 287] on h1 "Customizable Pride Pin Set - The Most Flexible Pride Accessory In The World" at bounding box center [669, 256] width 393 height 85
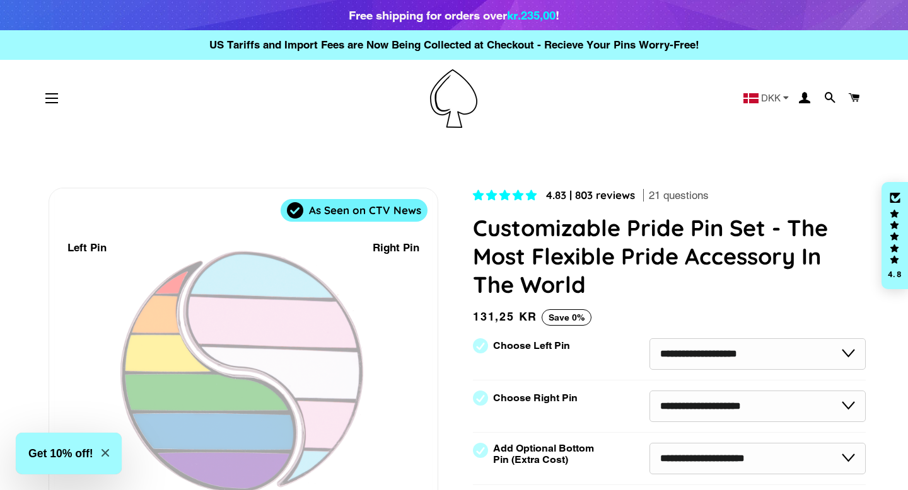
click at [596, 284] on h1 "Customizable Pride Pin Set - The Most Flexible Pride Accessory In The World" at bounding box center [669, 256] width 393 height 85
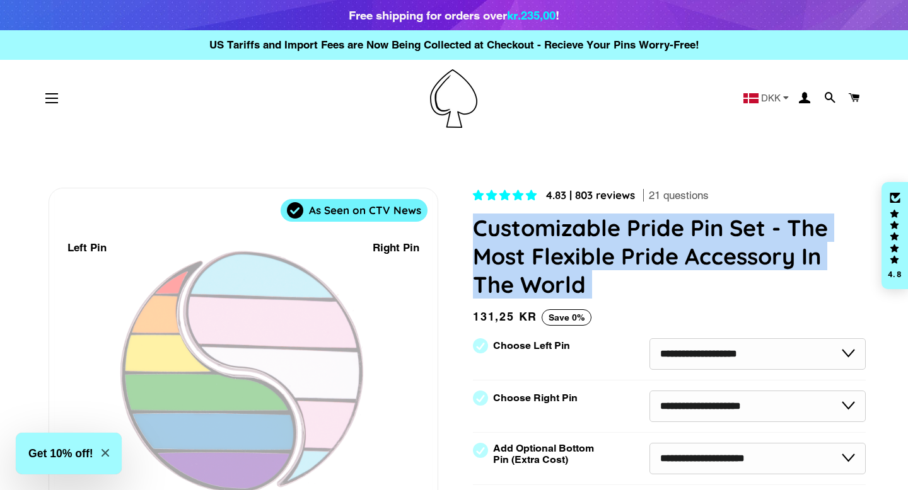
click at [596, 284] on h1 "Customizable Pride Pin Set - The Most Flexible Pride Accessory In The World" at bounding box center [669, 256] width 393 height 85
click at [616, 282] on h1 "Customizable Pride Pin Set - The Most Flexible Pride Accessory In The World" at bounding box center [669, 256] width 393 height 85
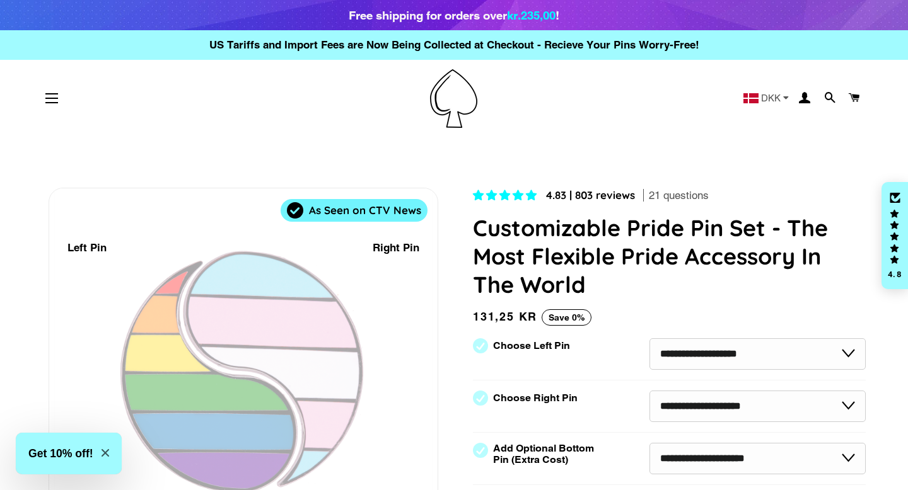
click at [616, 282] on h1 "Customizable Pride Pin Set - The Most Flexible Pride Accessory In The World" at bounding box center [669, 256] width 393 height 85
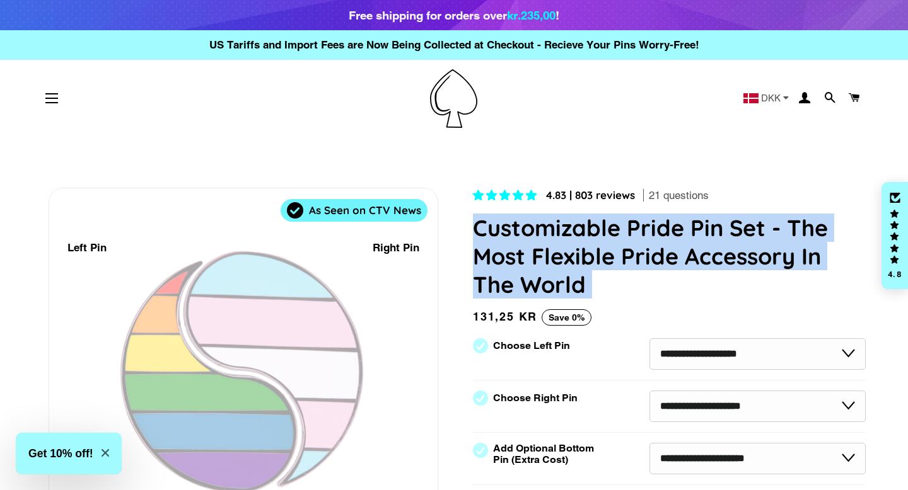
click at [616, 282] on h1 "Customizable Pride Pin Set - The Most Flexible Pride Accessory In The World" at bounding box center [669, 256] width 393 height 85
click at [617, 279] on h1 "Customizable Pride Pin Set - The Most Flexible Pride Accessory In The World" at bounding box center [669, 256] width 393 height 85
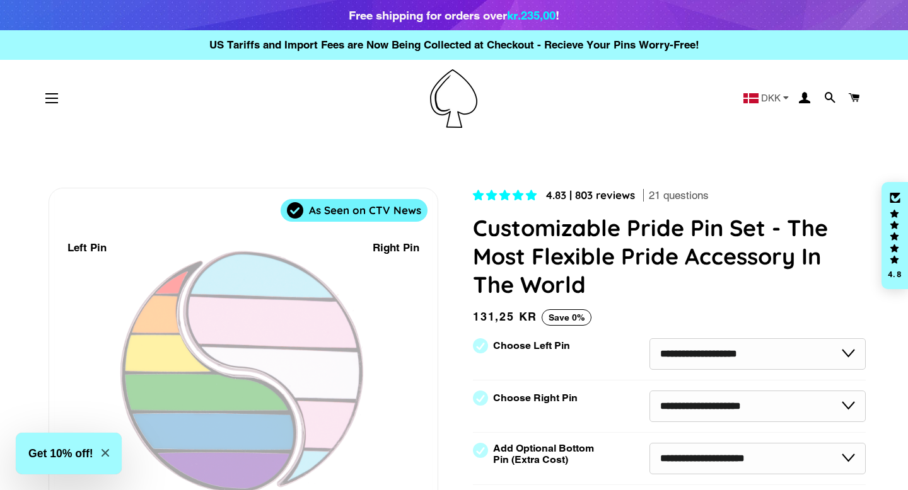
click at [617, 279] on h1 "Customizable Pride Pin Set - The Most Flexible Pride Accessory In The World" at bounding box center [669, 256] width 393 height 85
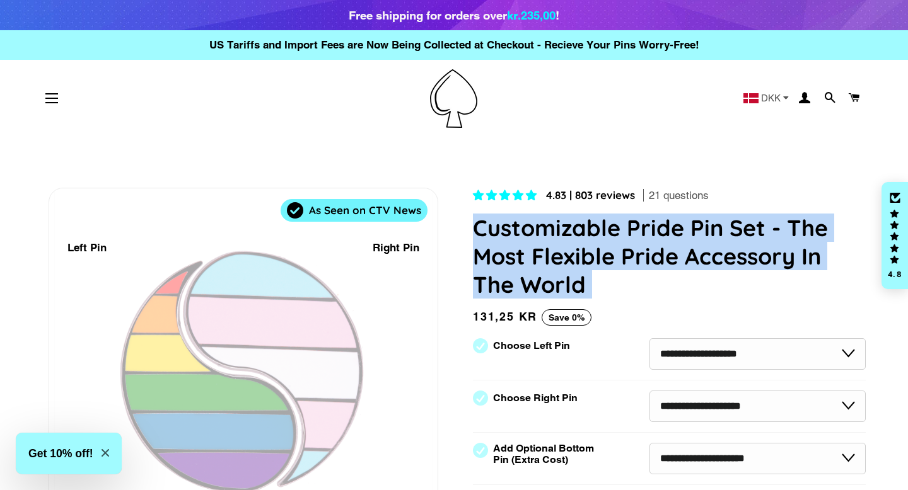
click at [617, 279] on h1 "Customizable Pride Pin Set - The Most Flexible Pride Accessory In The World" at bounding box center [669, 256] width 393 height 85
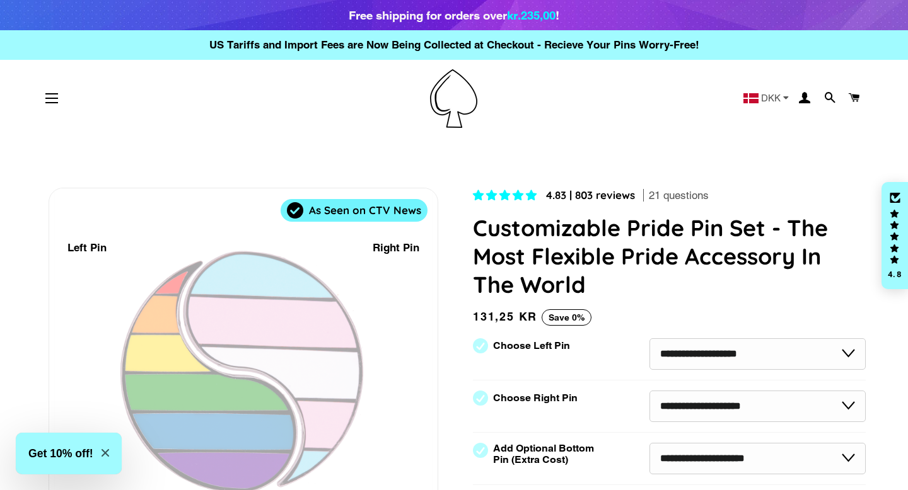
click at [617, 279] on h1 "Customizable Pride Pin Set - The Most Flexible Pride Accessory In The World" at bounding box center [669, 256] width 393 height 85
